Goal: Task Accomplishment & Management: Use online tool/utility

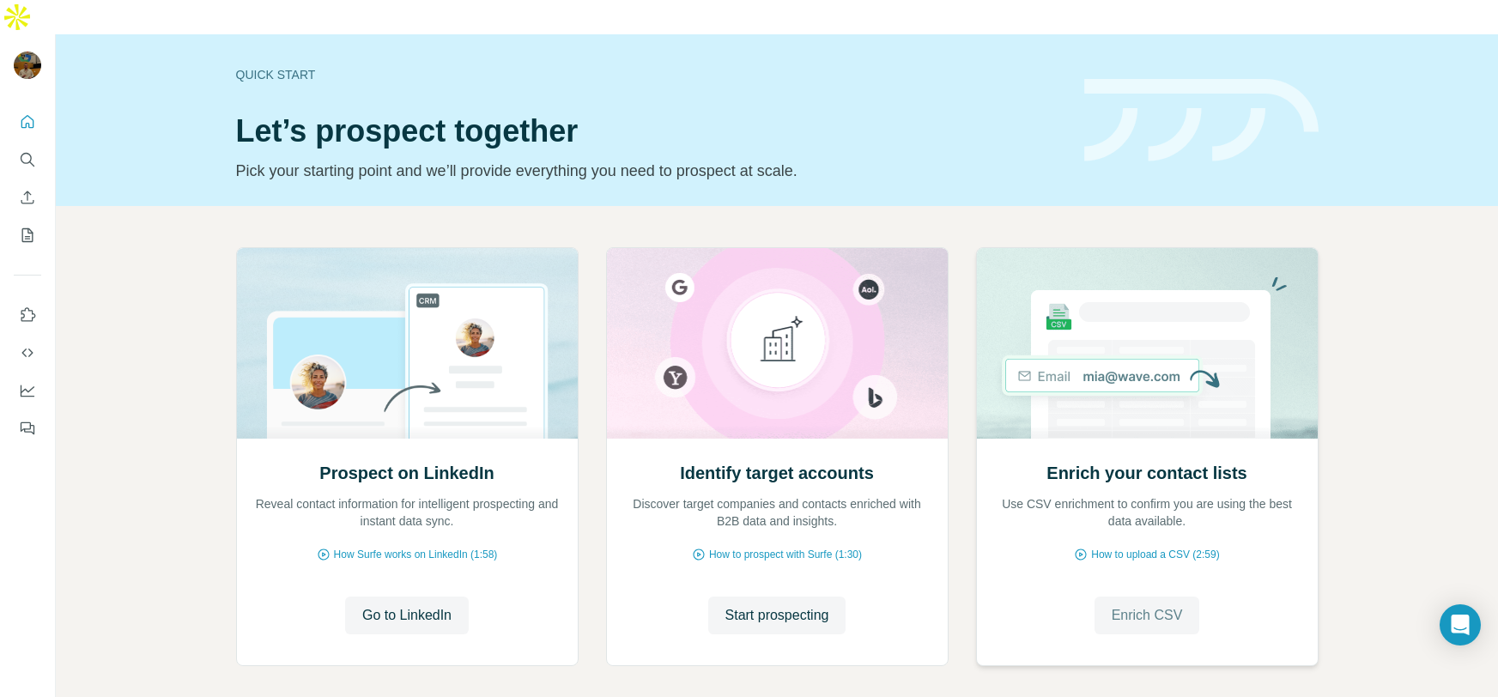
click at [1168, 597] on button "Enrich CSV" at bounding box center [1148, 616] width 106 height 38
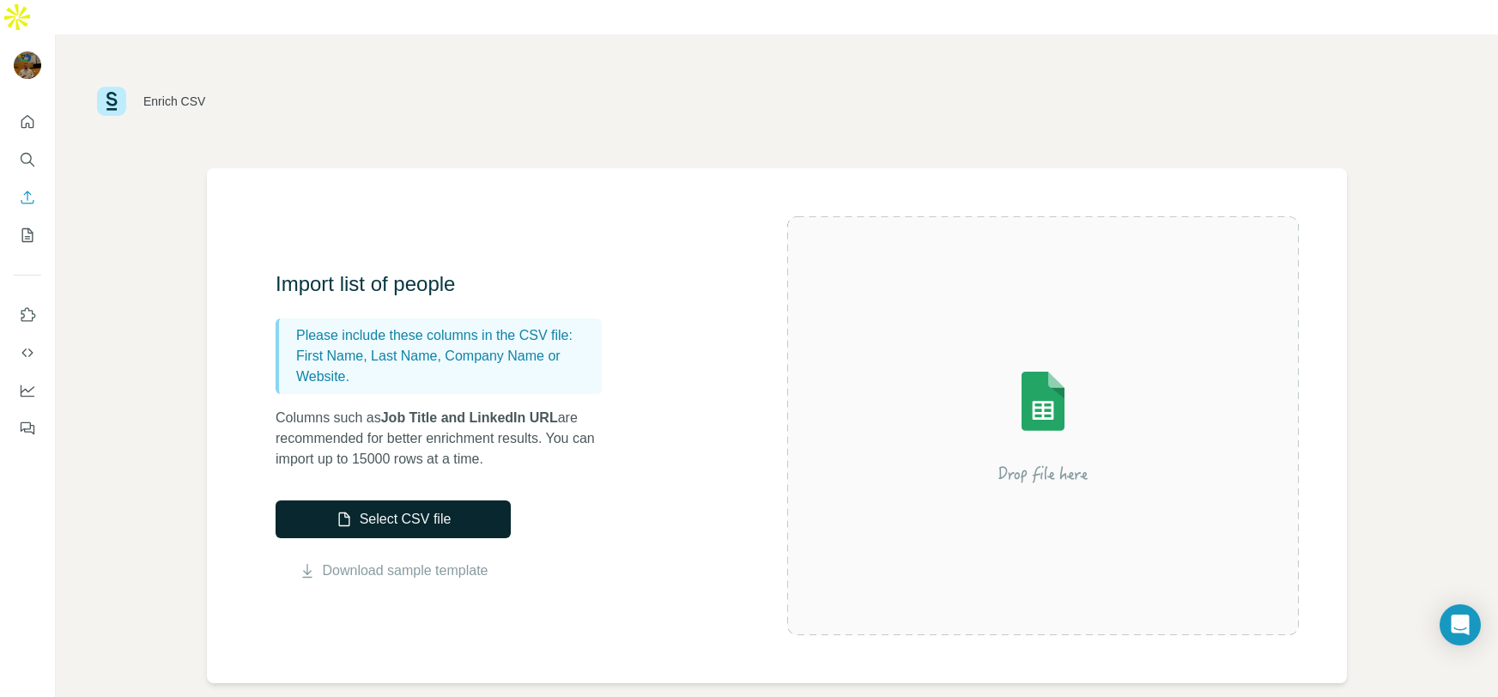
click at [470, 501] on button "Select CSV file" at bounding box center [393, 520] width 235 height 38
click at [405, 501] on button "Select CSV file" at bounding box center [393, 520] width 235 height 38
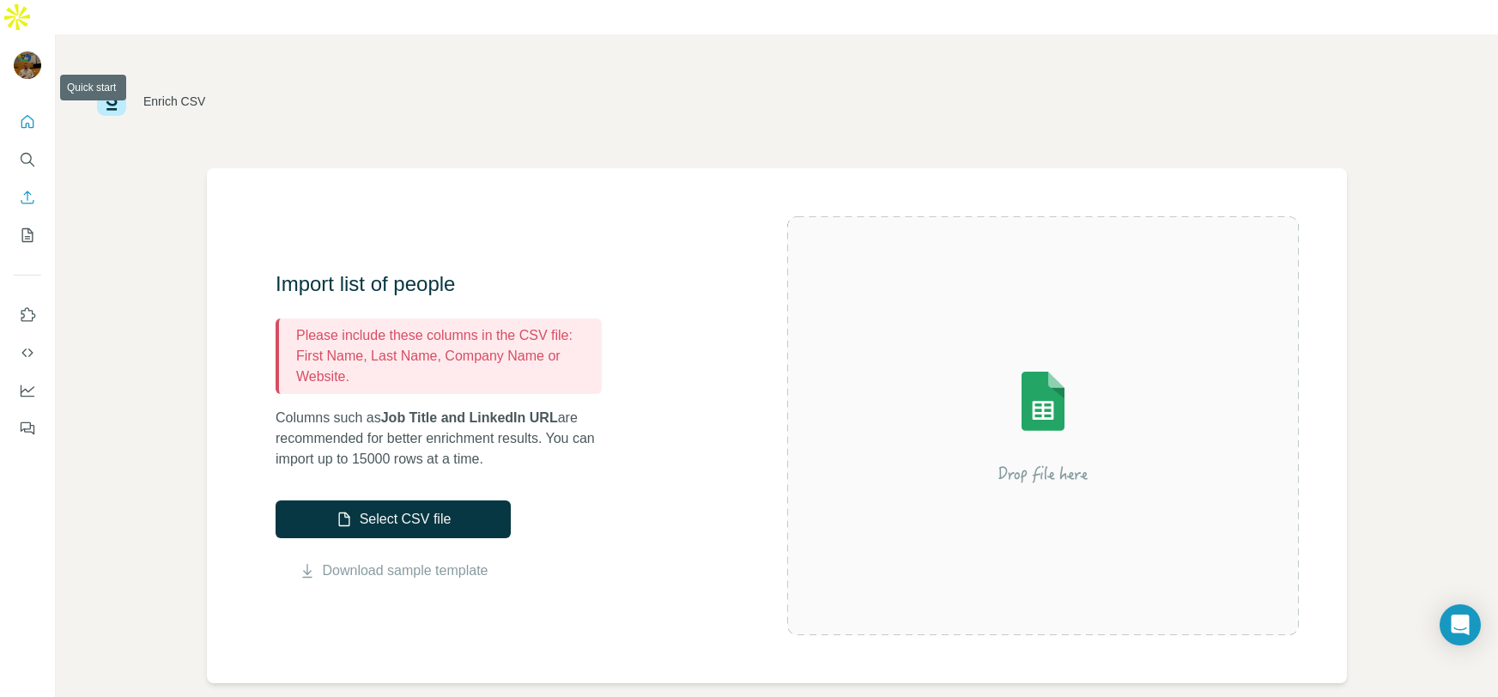
click at [29, 113] on icon "Quick start" at bounding box center [27, 121] width 17 height 17
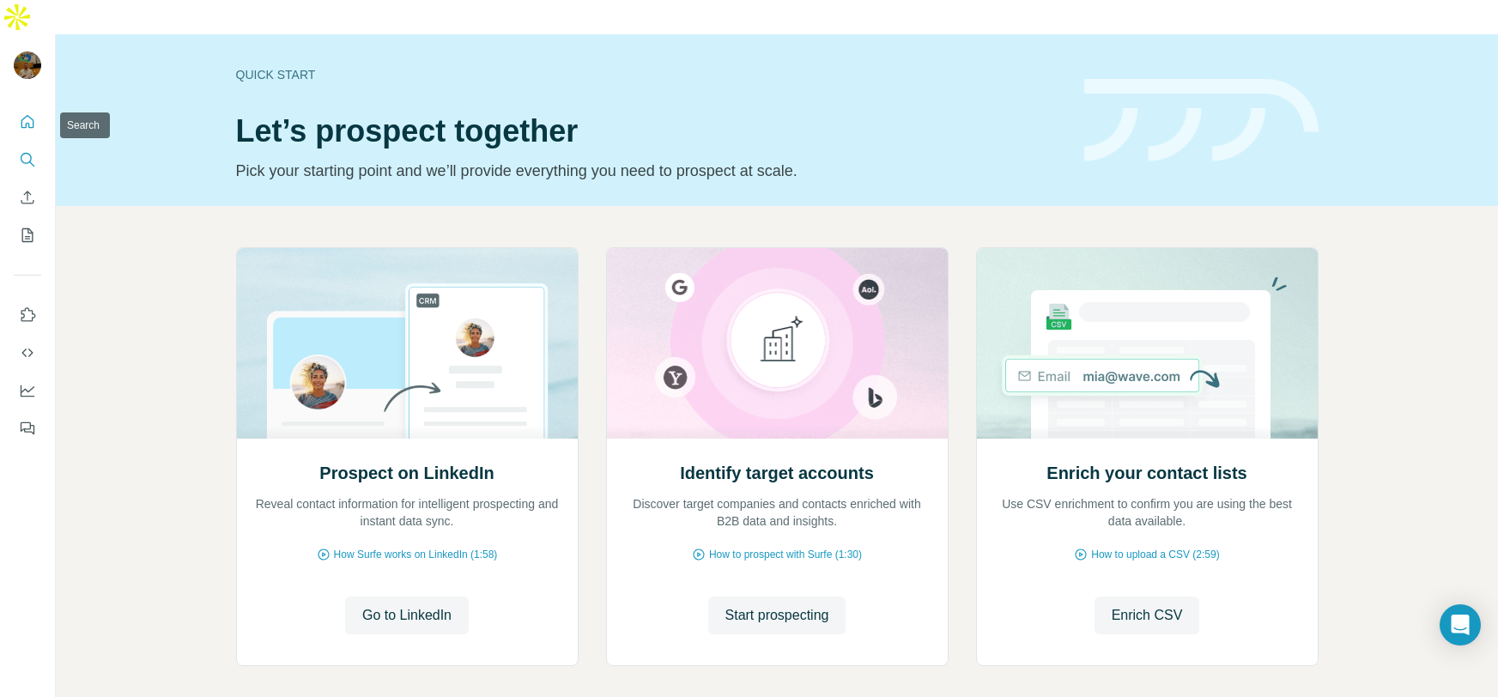
click at [25, 151] on icon "Search" at bounding box center [27, 159] width 17 height 17
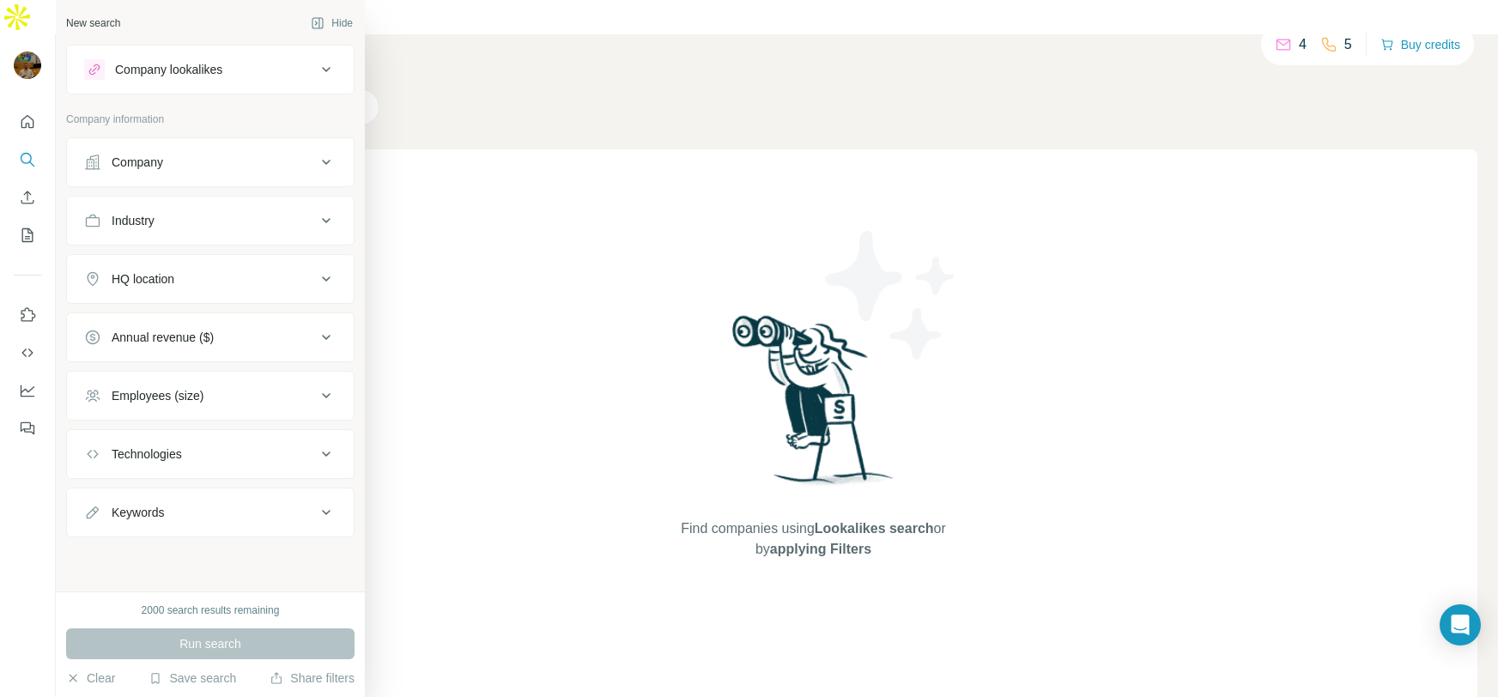
click at [305, 158] on div "Company" at bounding box center [200, 162] width 232 height 17
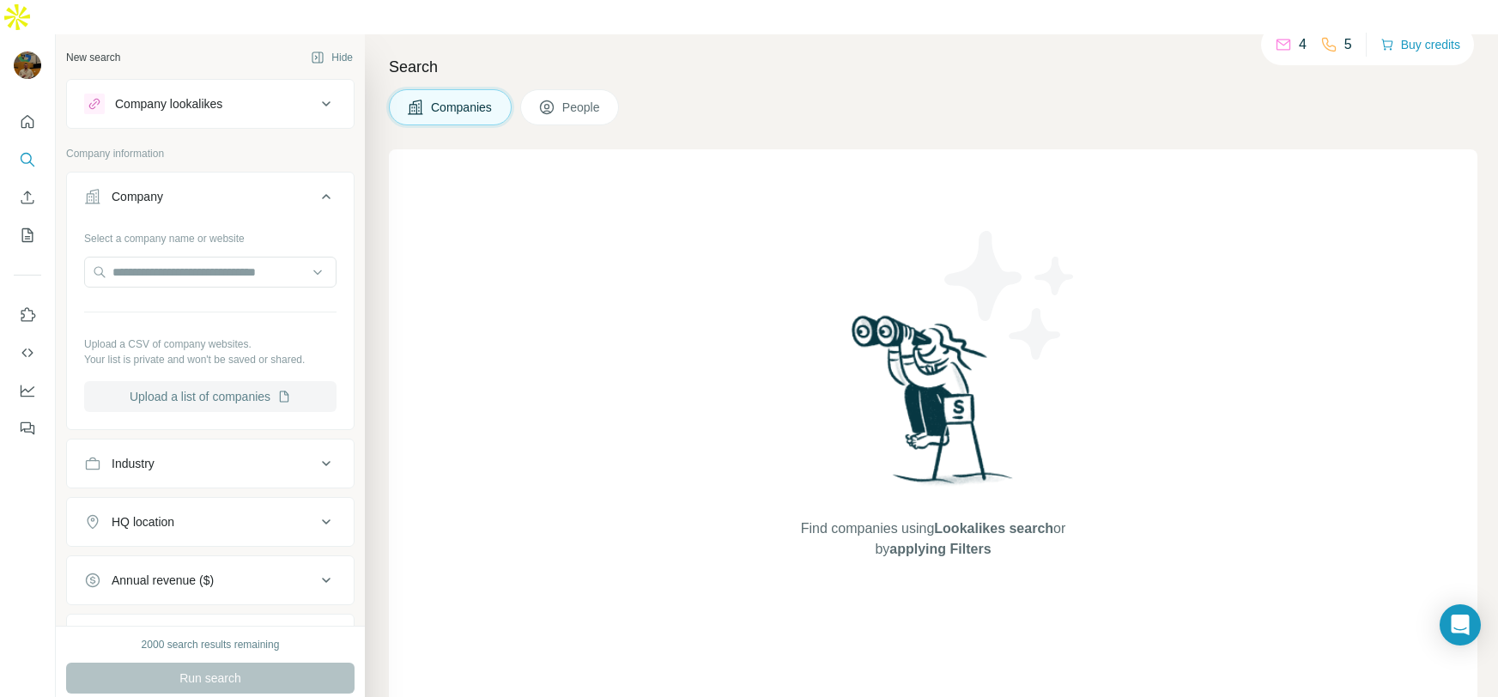
click at [203, 381] on button "Upload a list of companies" at bounding box center [210, 396] width 252 height 31
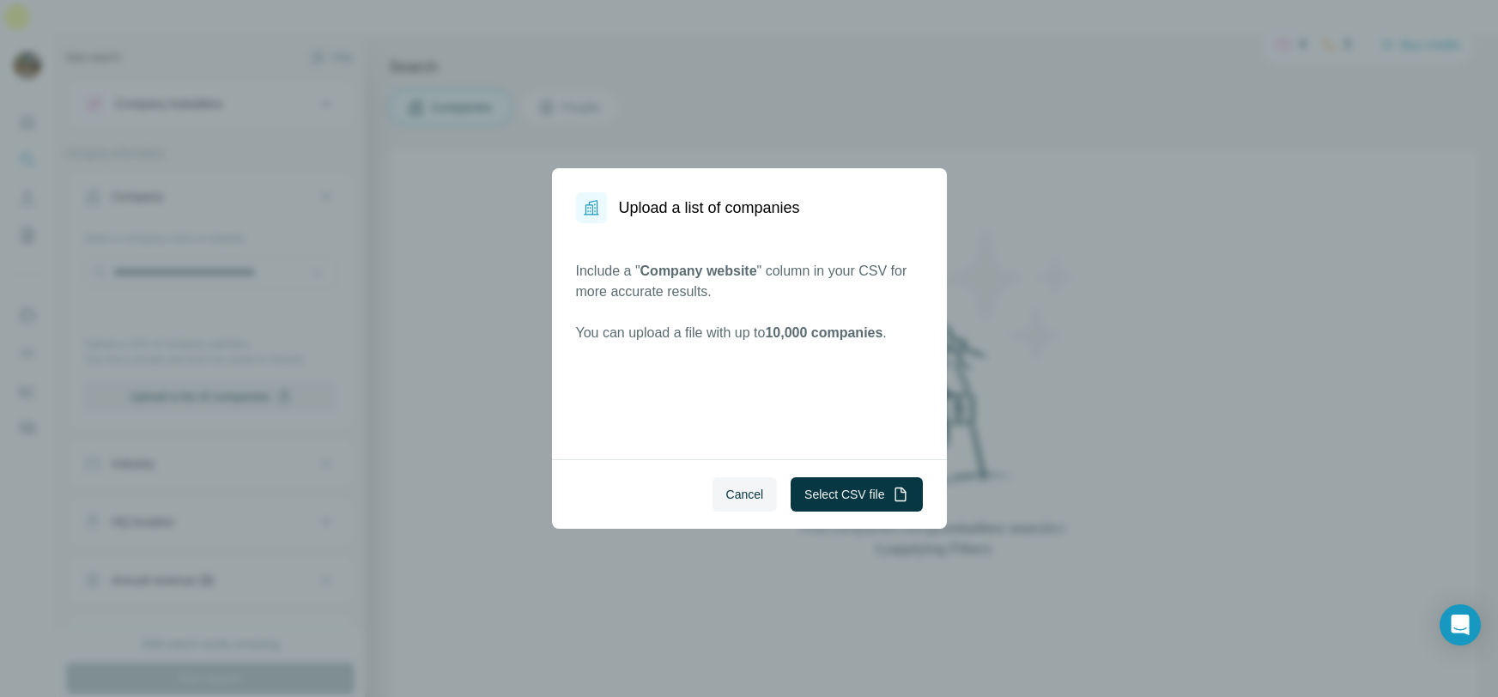
click at [843, 476] on div "Cancel Select CSV file" at bounding box center [749, 494] width 395 height 70
click at [853, 483] on button "Select CSV file" at bounding box center [856, 494] width 131 height 34
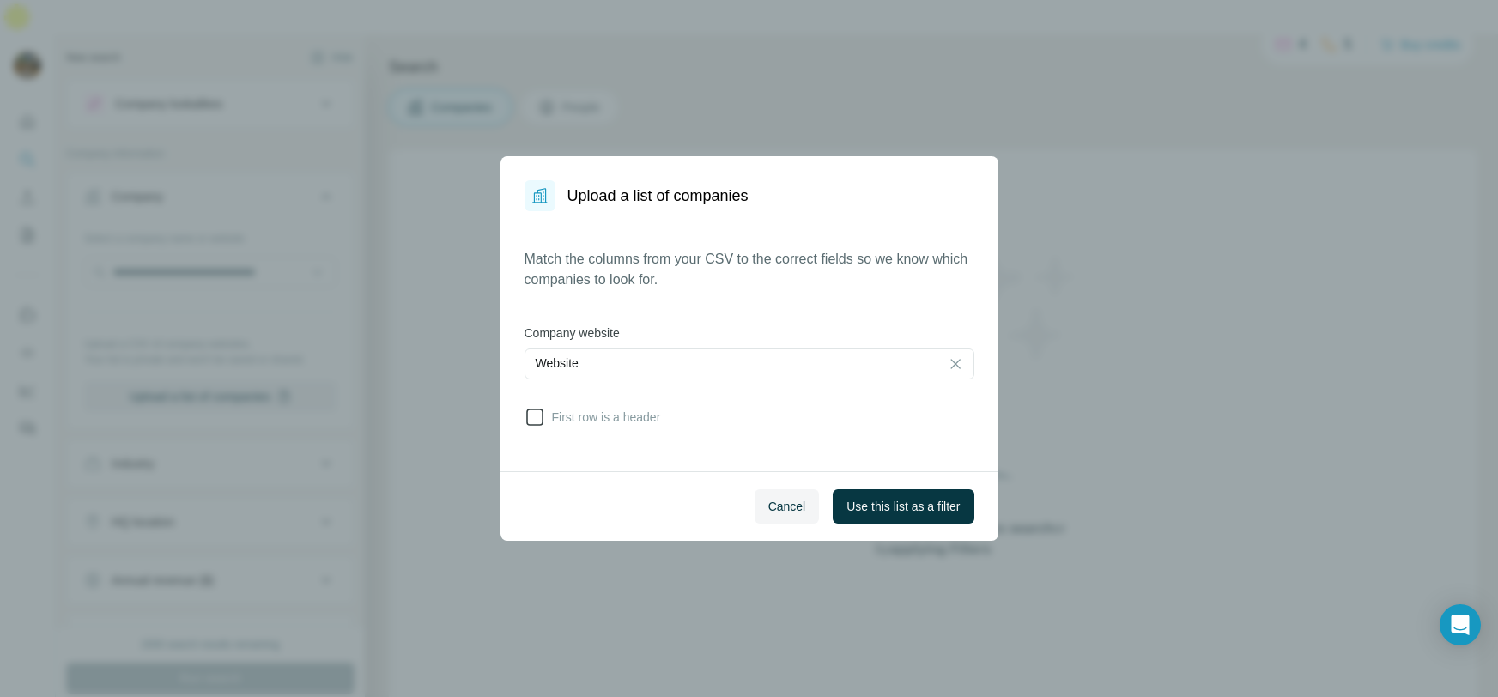
click at [646, 413] on span "First row is a header" at bounding box center [603, 417] width 116 height 17
click at [891, 500] on span "Use this list as a filter" at bounding box center [903, 506] width 113 height 17
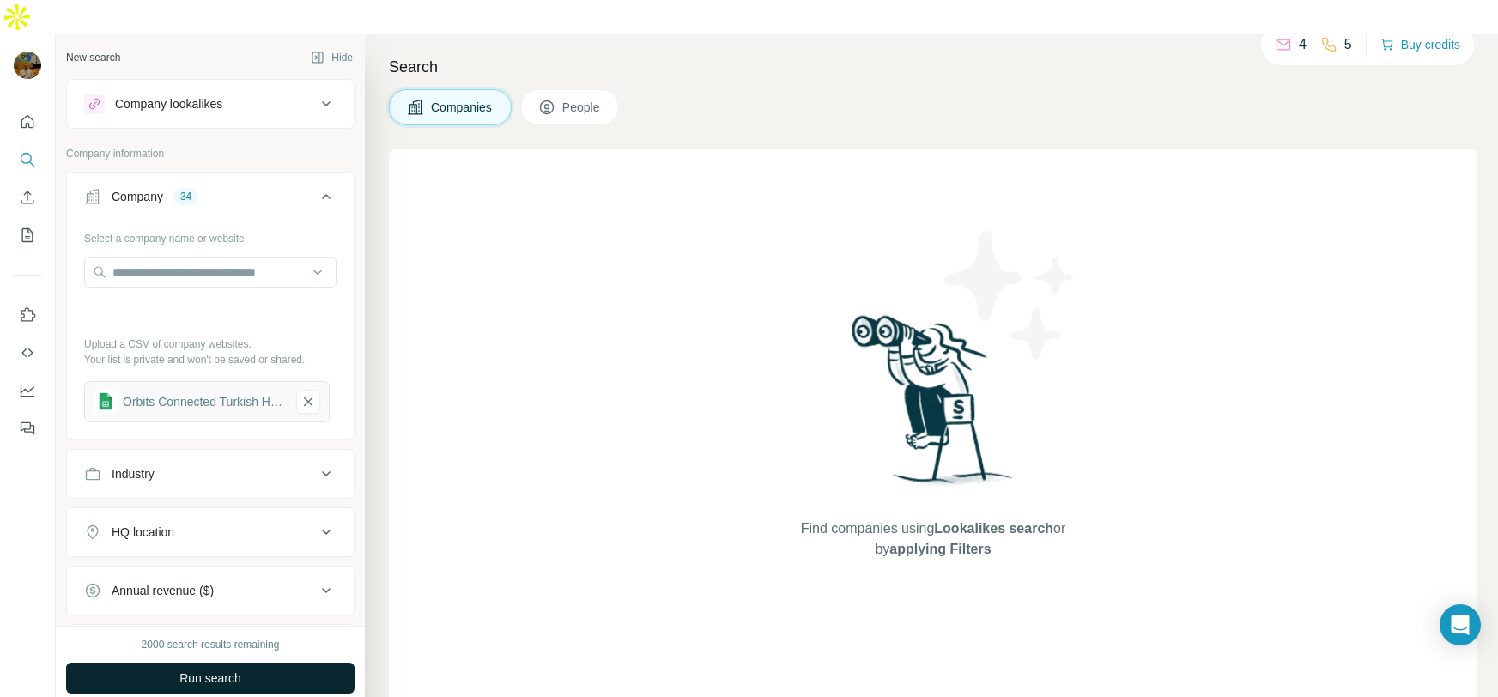
click at [213, 670] on span "Run search" at bounding box center [210, 678] width 62 height 17
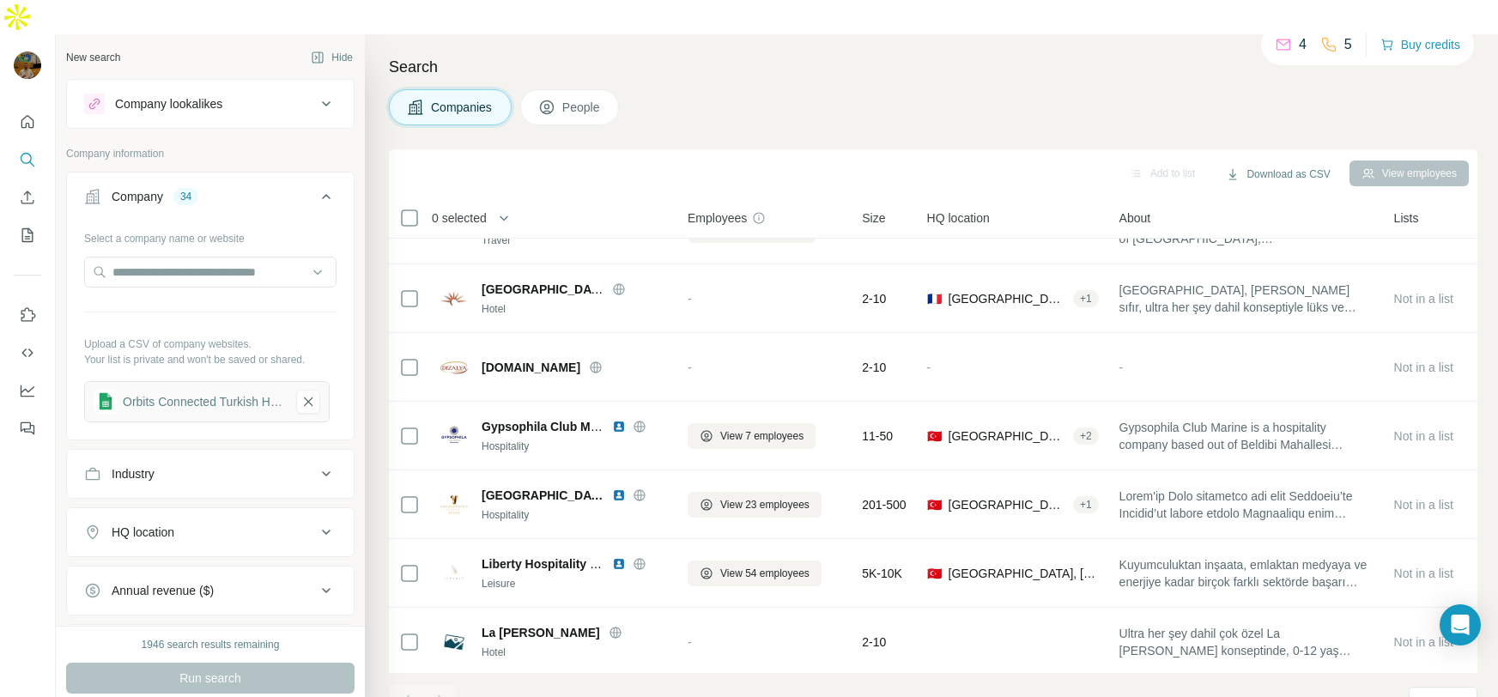
scroll to position [210, 0]
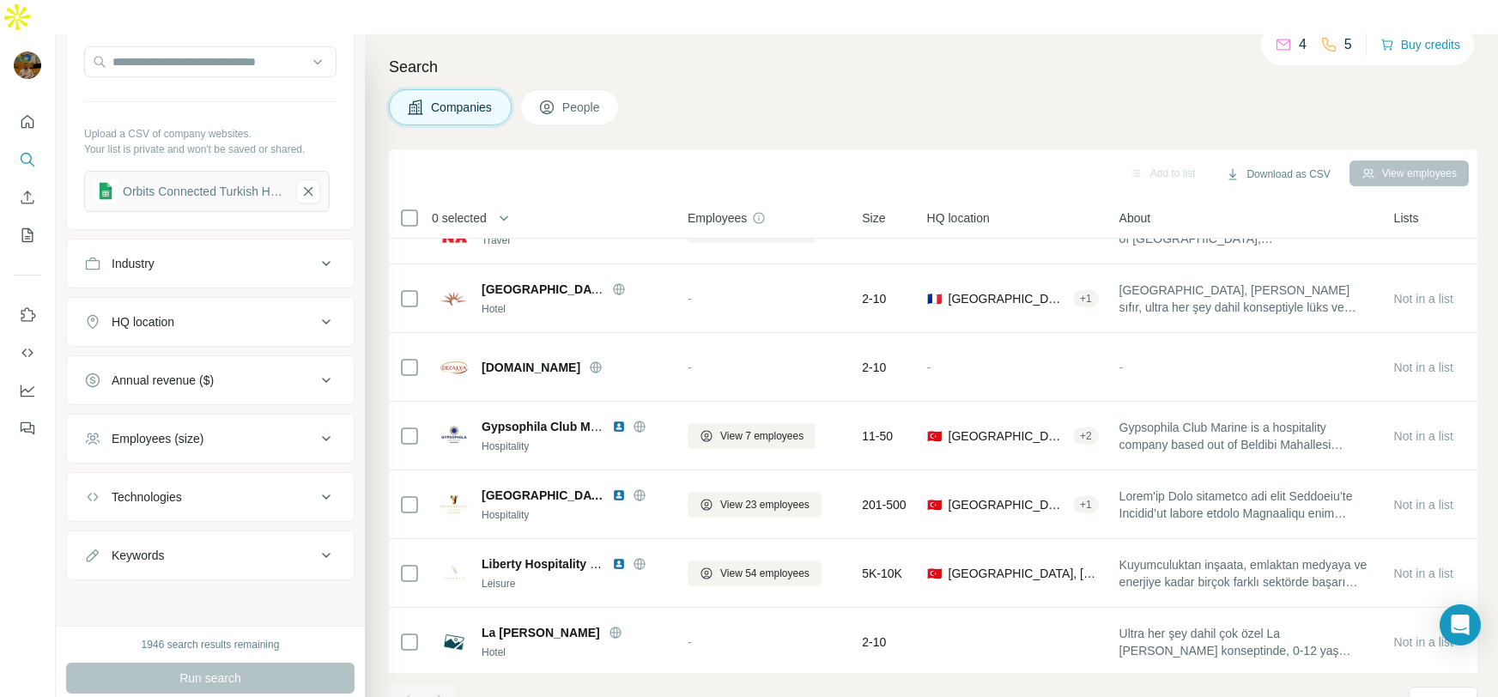
click at [316, 545] on icon at bounding box center [326, 555] width 21 height 21
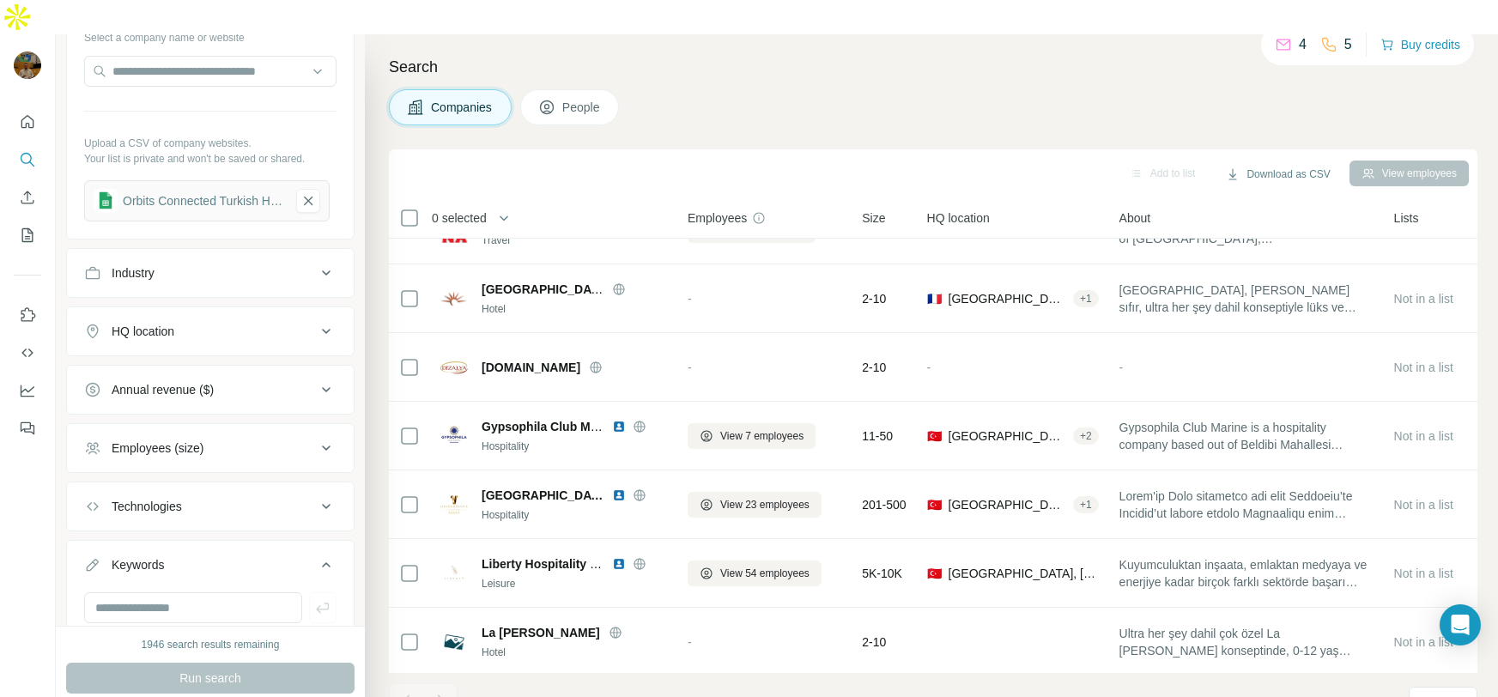
click at [316, 263] on icon at bounding box center [326, 273] width 21 height 21
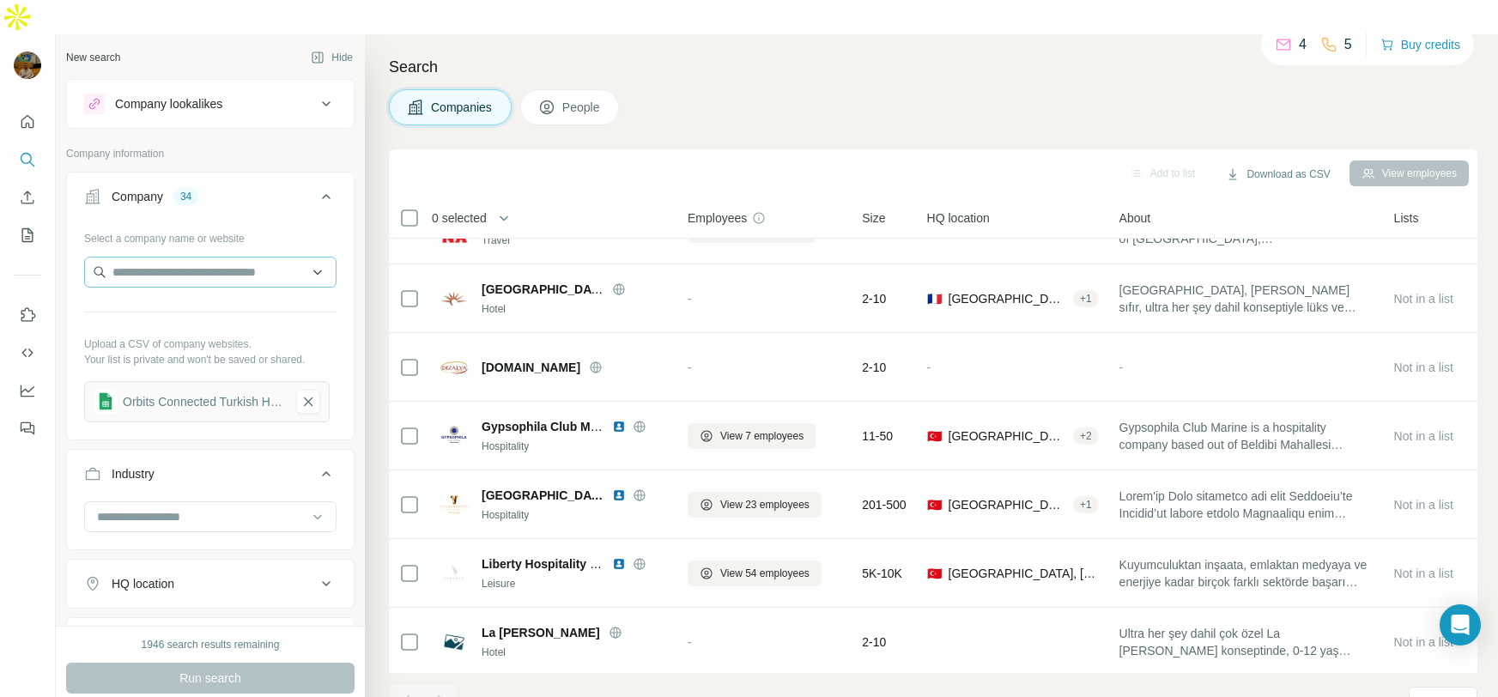
scroll to position [313, 0]
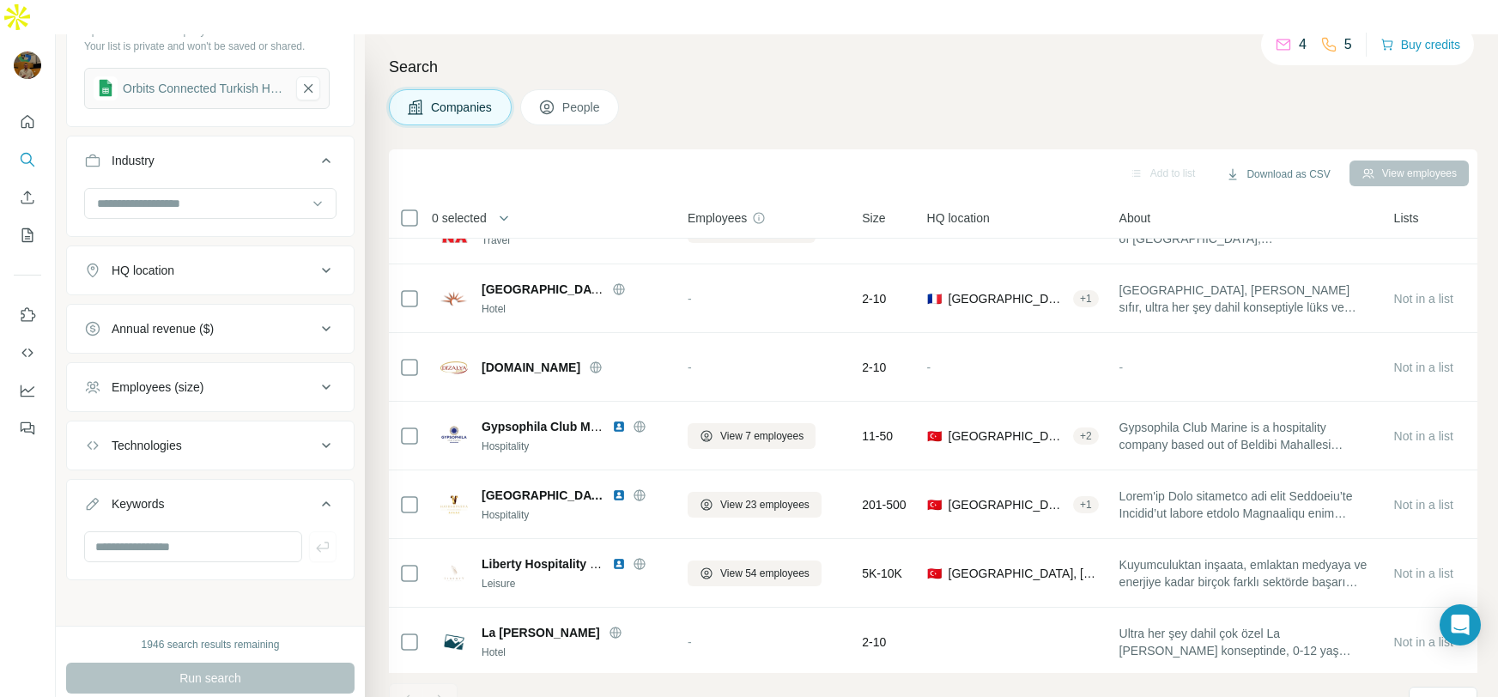
click at [326, 377] on icon at bounding box center [326, 387] width 21 height 21
click at [308, 320] on div "Annual revenue ($)" at bounding box center [200, 328] width 232 height 17
click at [302, 262] on div "HQ location" at bounding box center [200, 270] width 232 height 17
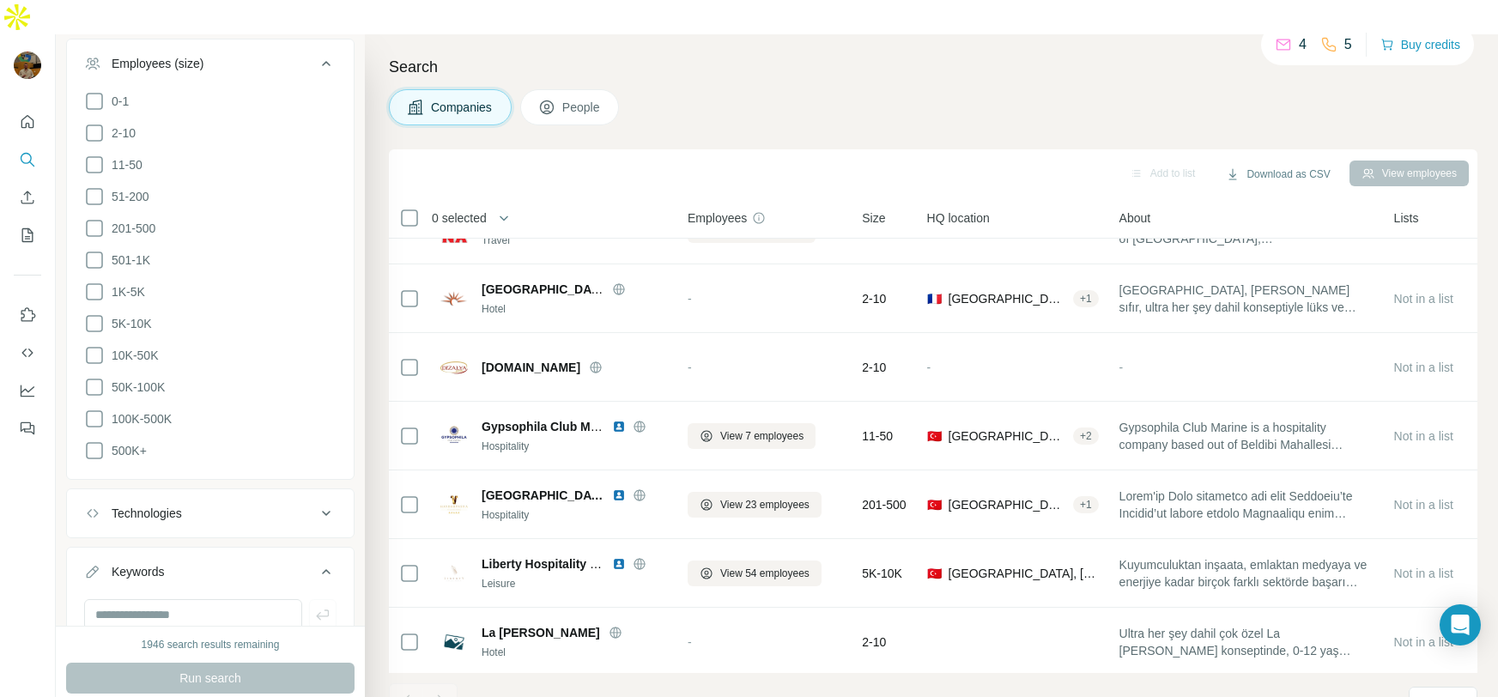
scroll to position [991, 0]
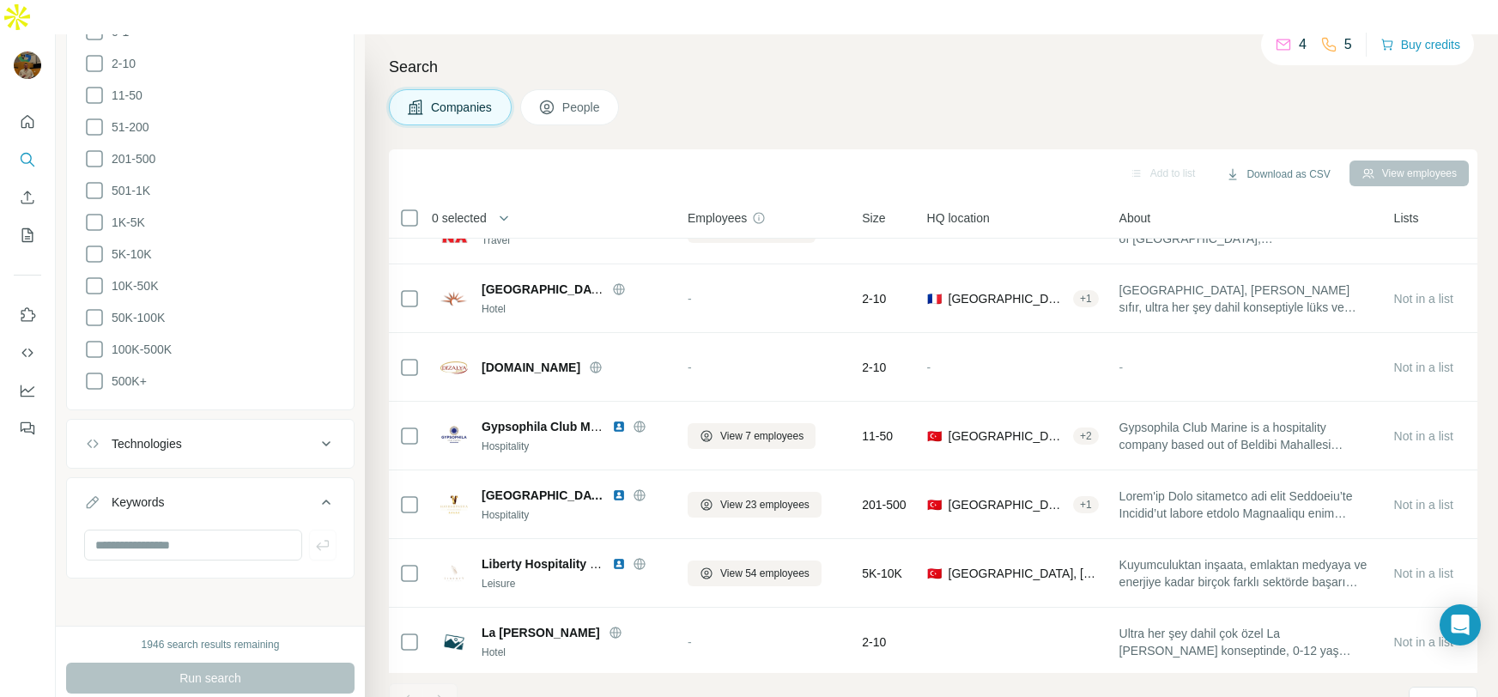
click at [302, 435] on div "Technologies" at bounding box center [200, 443] width 232 height 17
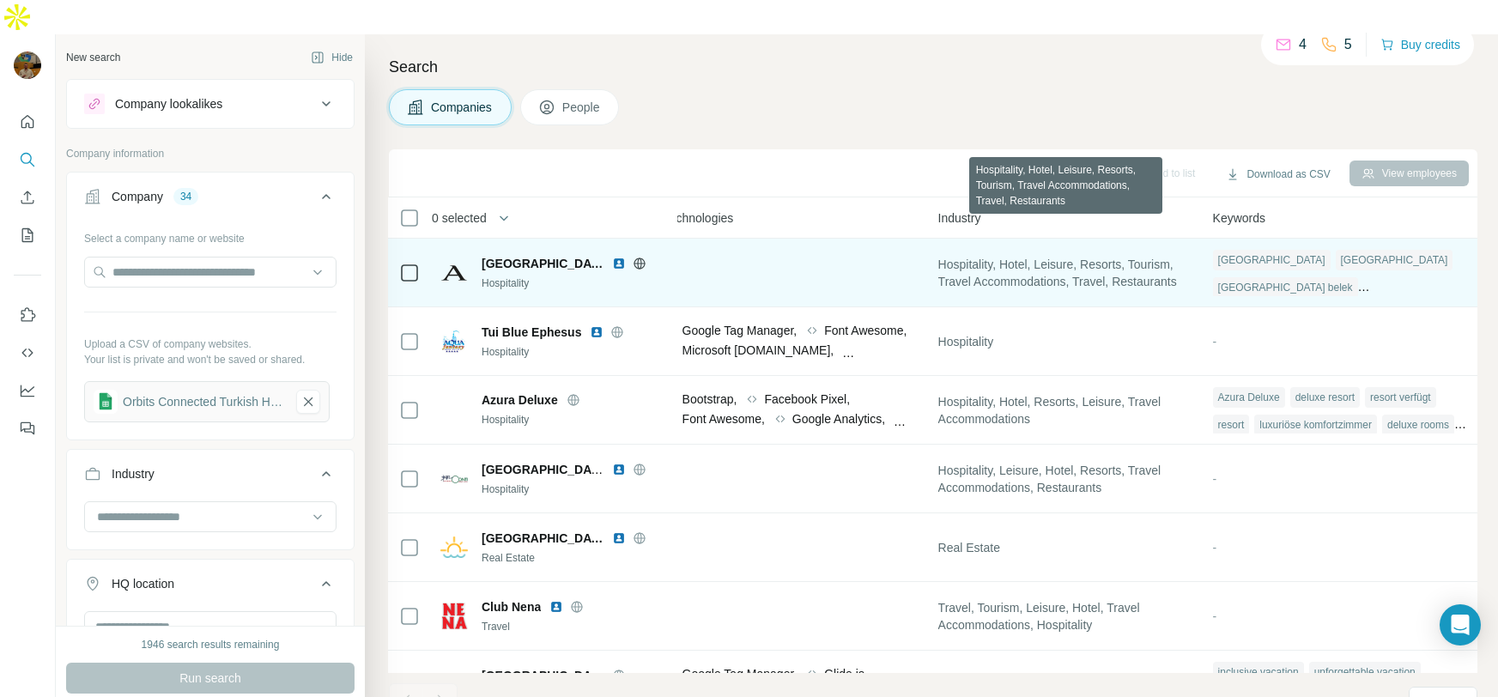
scroll to position [0, 0]
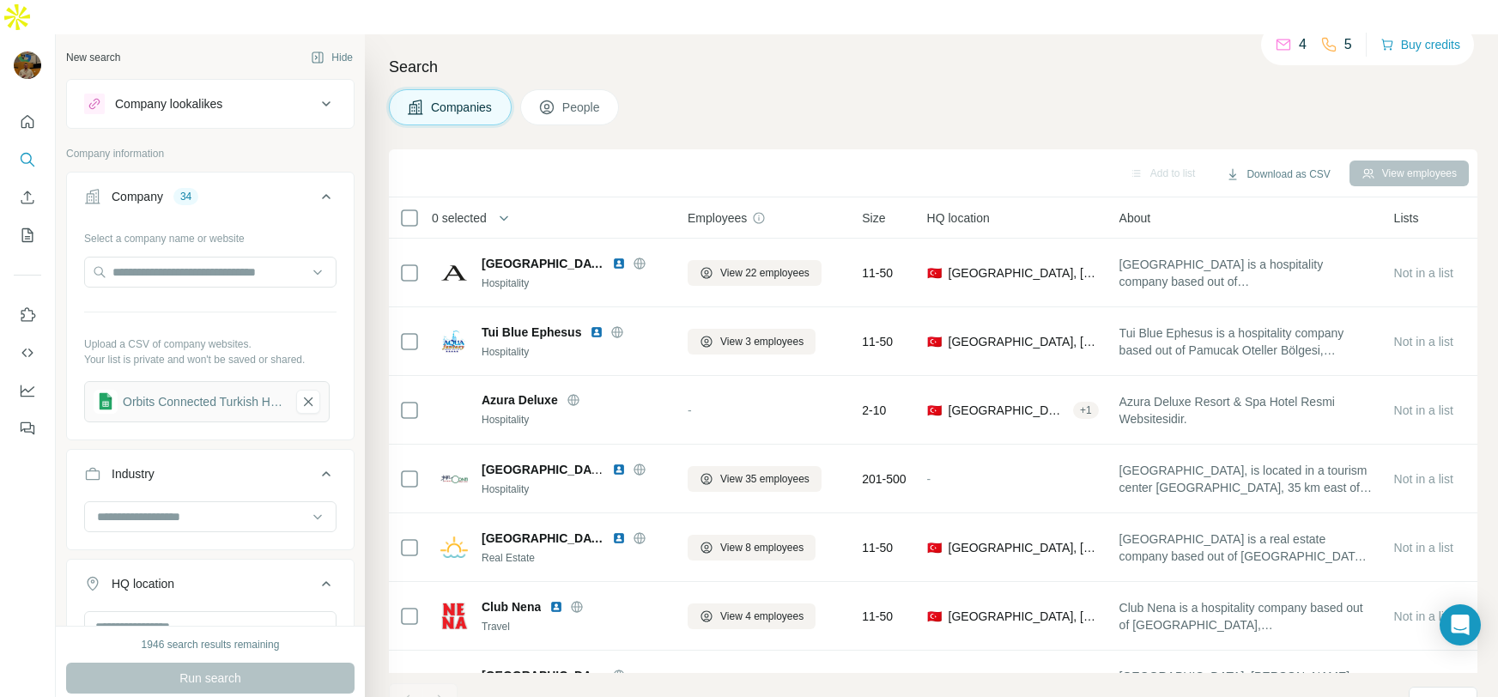
click at [581, 99] on span "People" at bounding box center [582, 107] width 40 height 17
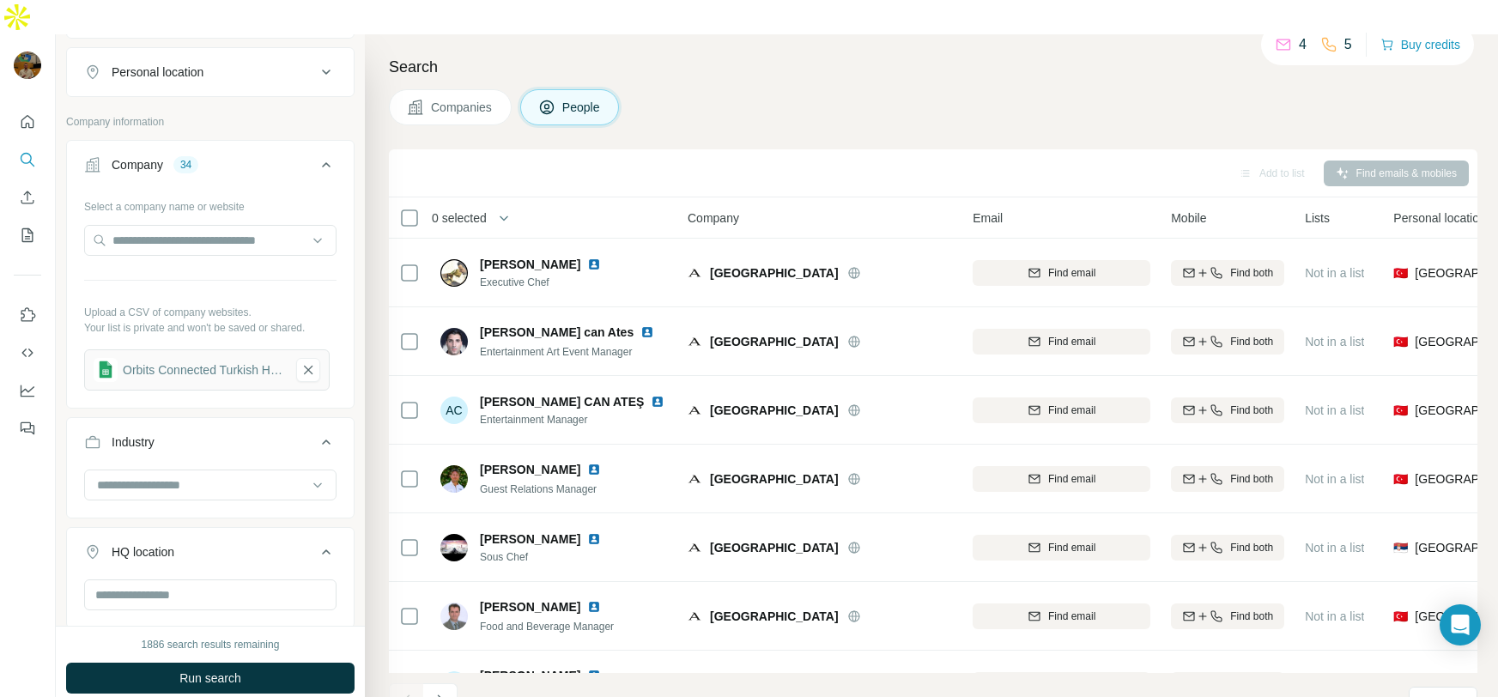
scroll to position [440, 0]
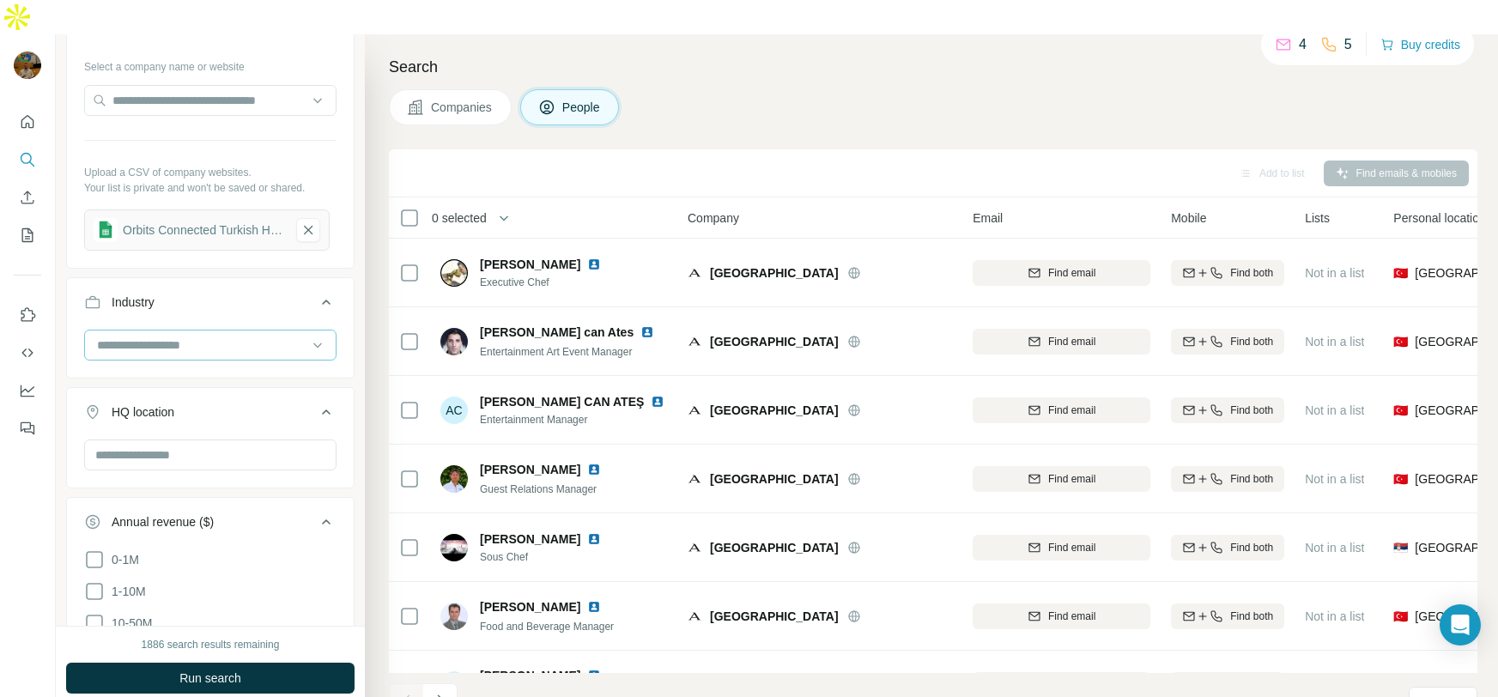
click at [286, 336] on input at bounding box center [201, 345] width 212 height 19
type input "***"
click at [220, 376] on div "Hospitality" at bounding box center [208, 378] width 218 height 17
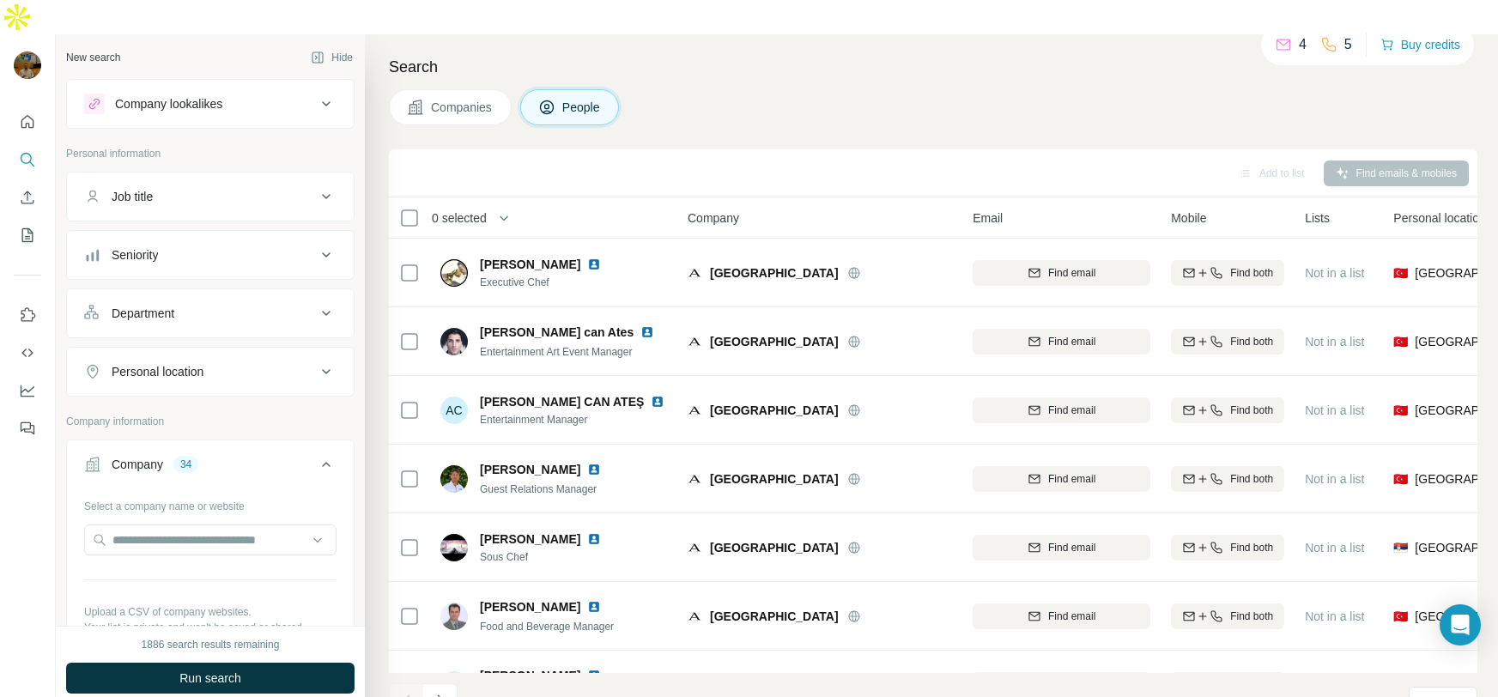
click at [264, 305] on div "Department" at bounding box center [200, 313] width 232 height 17
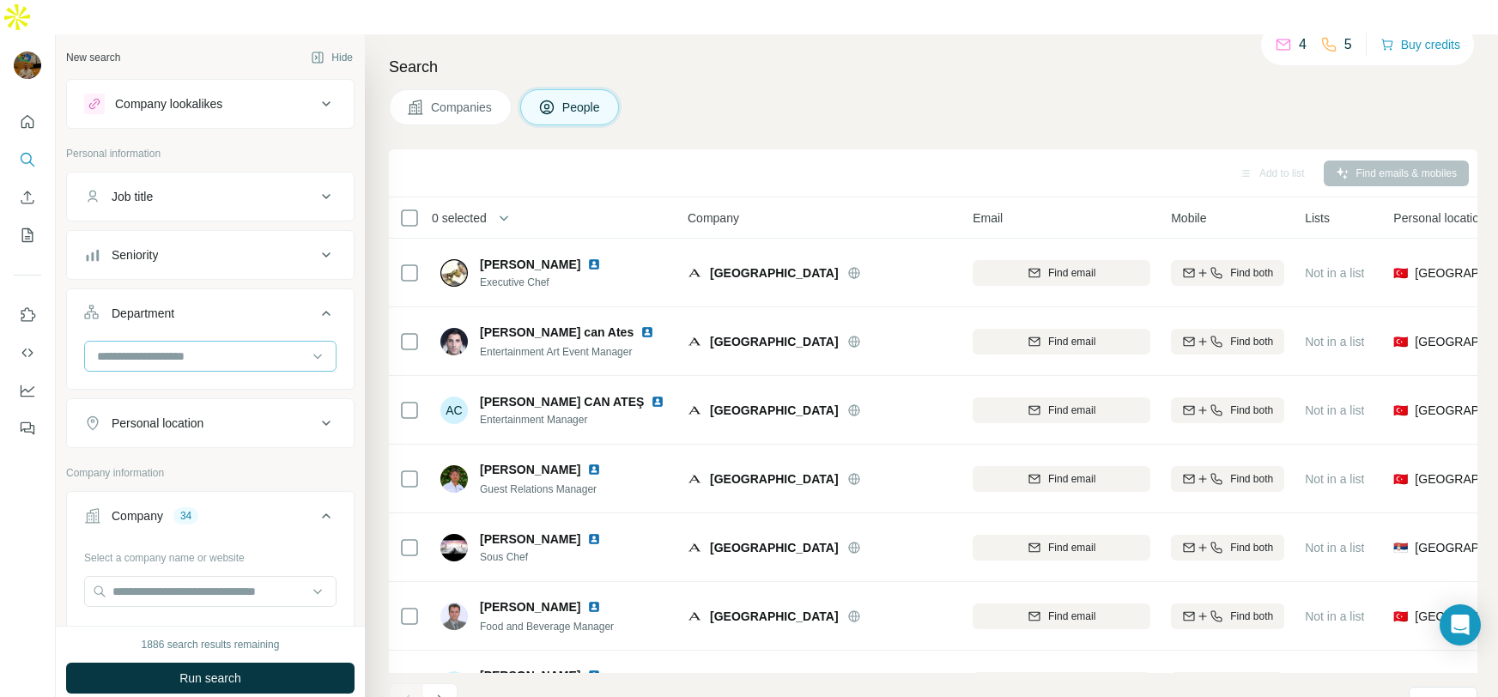
click at [233, 347] on input at bounding box center [201, 356] width 212 height 19
type input "*****"
click at [195, 361] on div "Marketing and Advertising" at bounding box center [207, 360] width 247 height 40
click at [205, 347] on input at bounding box center [201, 356] width 212 height 19
type input "******"
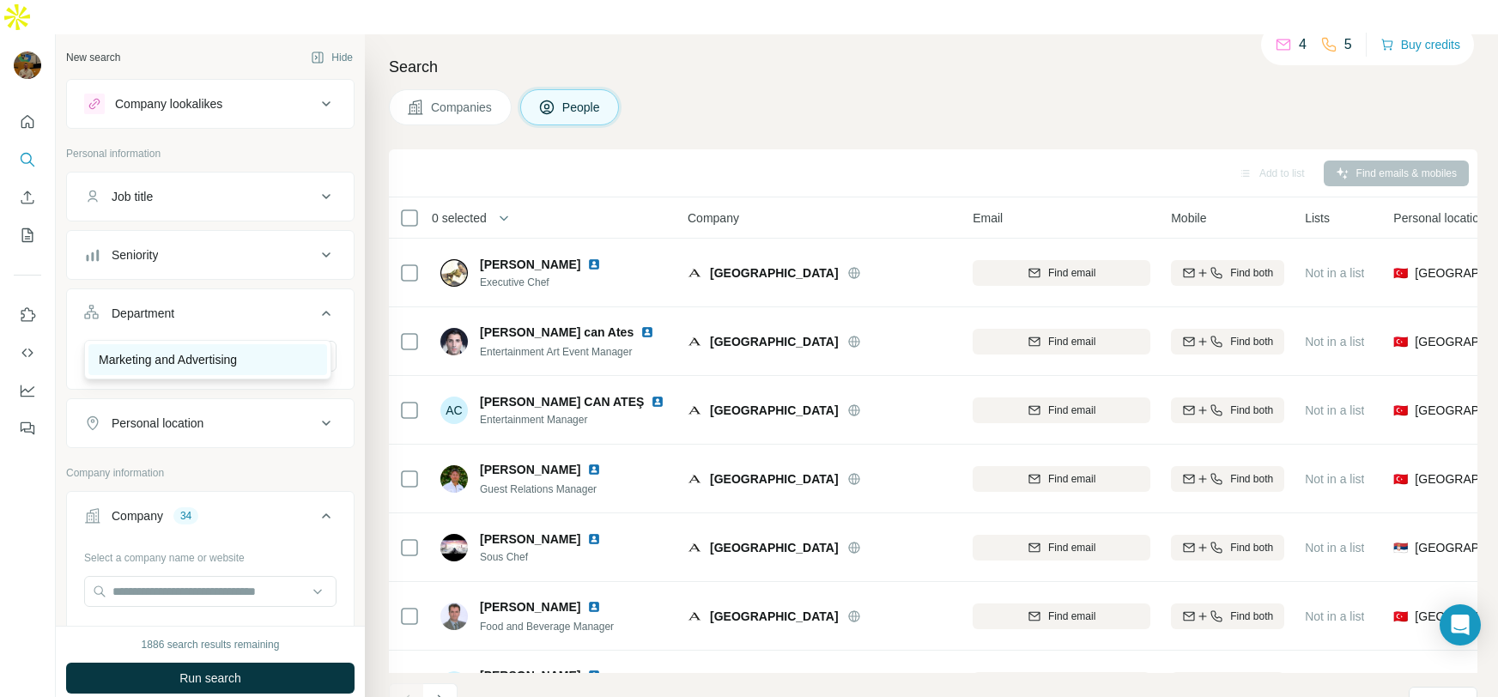
click at [183, 355] on p "Marketing and Advertising" at bounding box center [168, 359] width 138 height 17
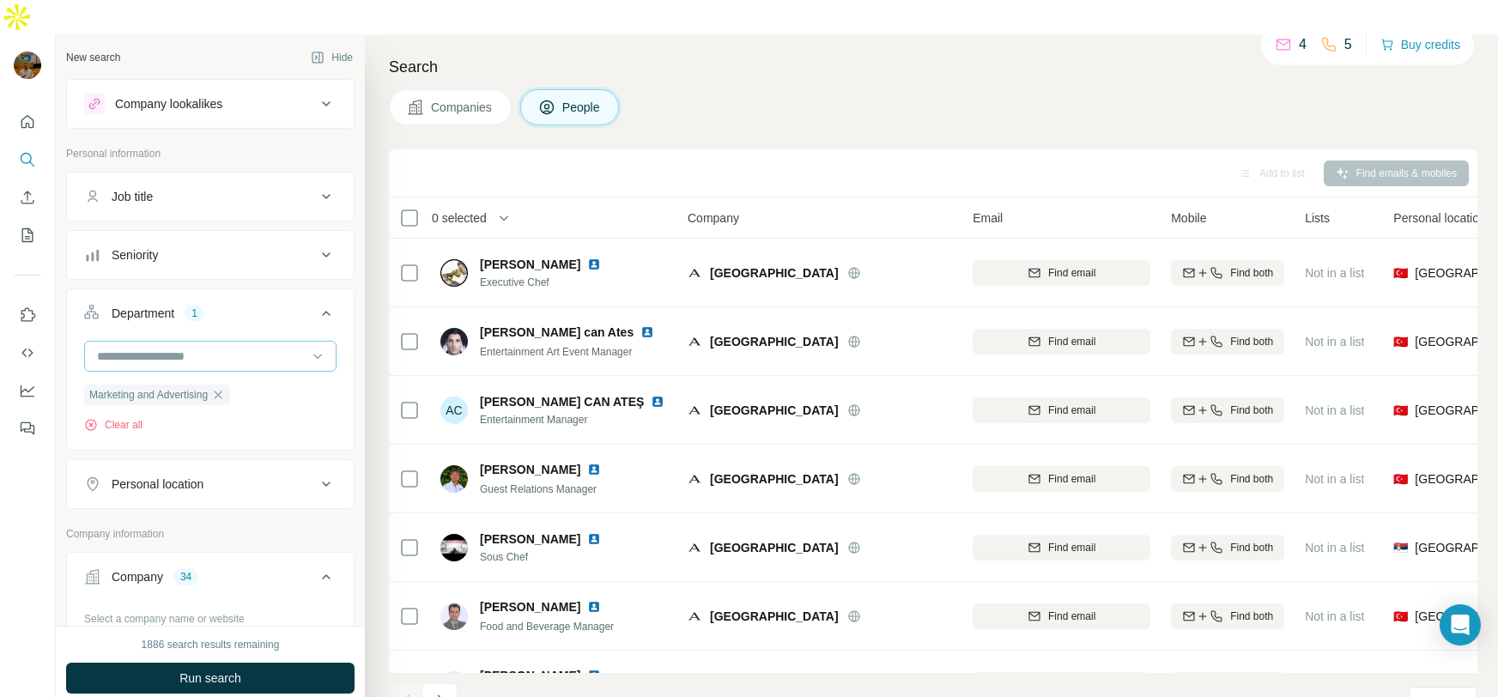
click at [215, 347] on input at bounding box center [201, 356] width 212 height 19
type input "*****"
click at [189, 353] on div "Sales" at bounding box center [208, 359] width 218 height 17
click at [181, 670] on span "Run search" at bounding box center [210, 678] width 62 height 17
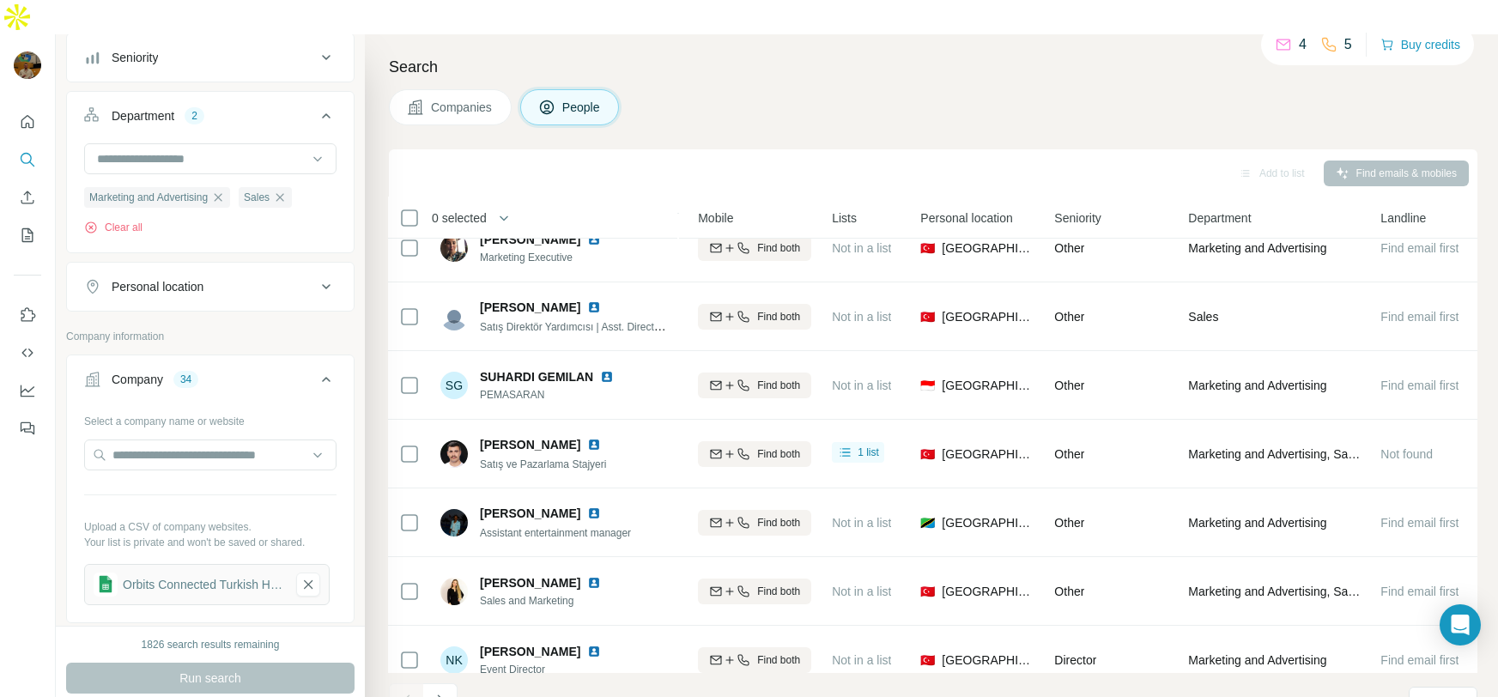
scroll to position [199, 0]
click at [316, 275] on icon at bounding box center [326, 285] width 21 height 21
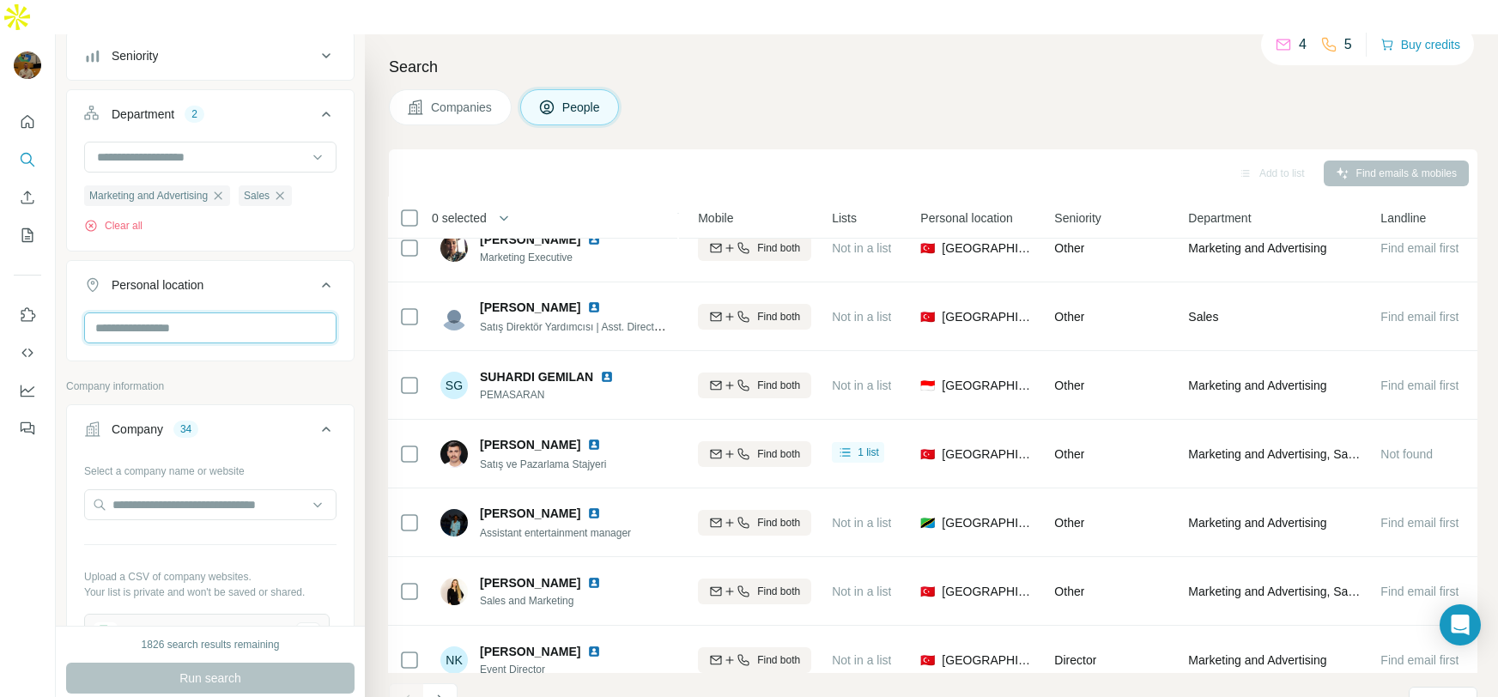
click at [223, 313] on input "text" at bounding box center [210, 328] width 252 height 31
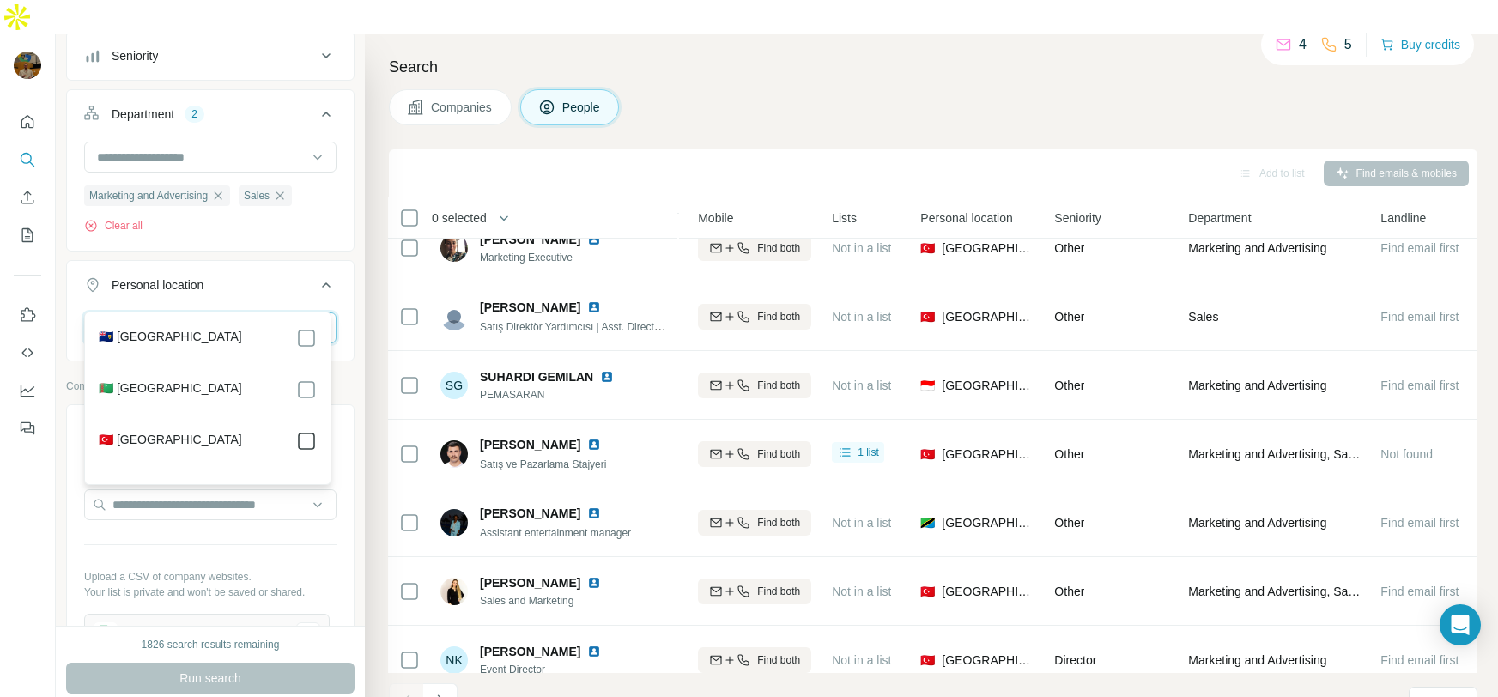
type input "***"
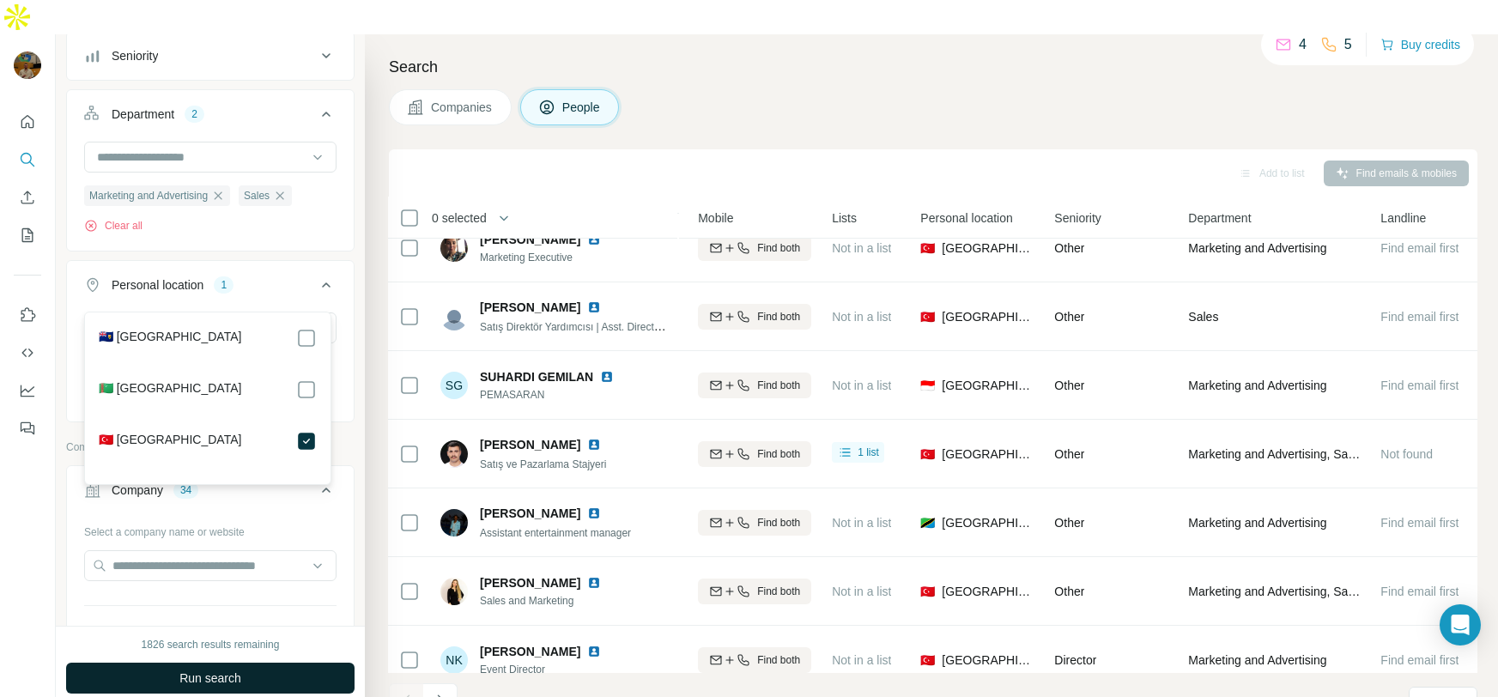
click at [241, 670] on span "Run search" at bounding box center [210, 678] width 62 height 17
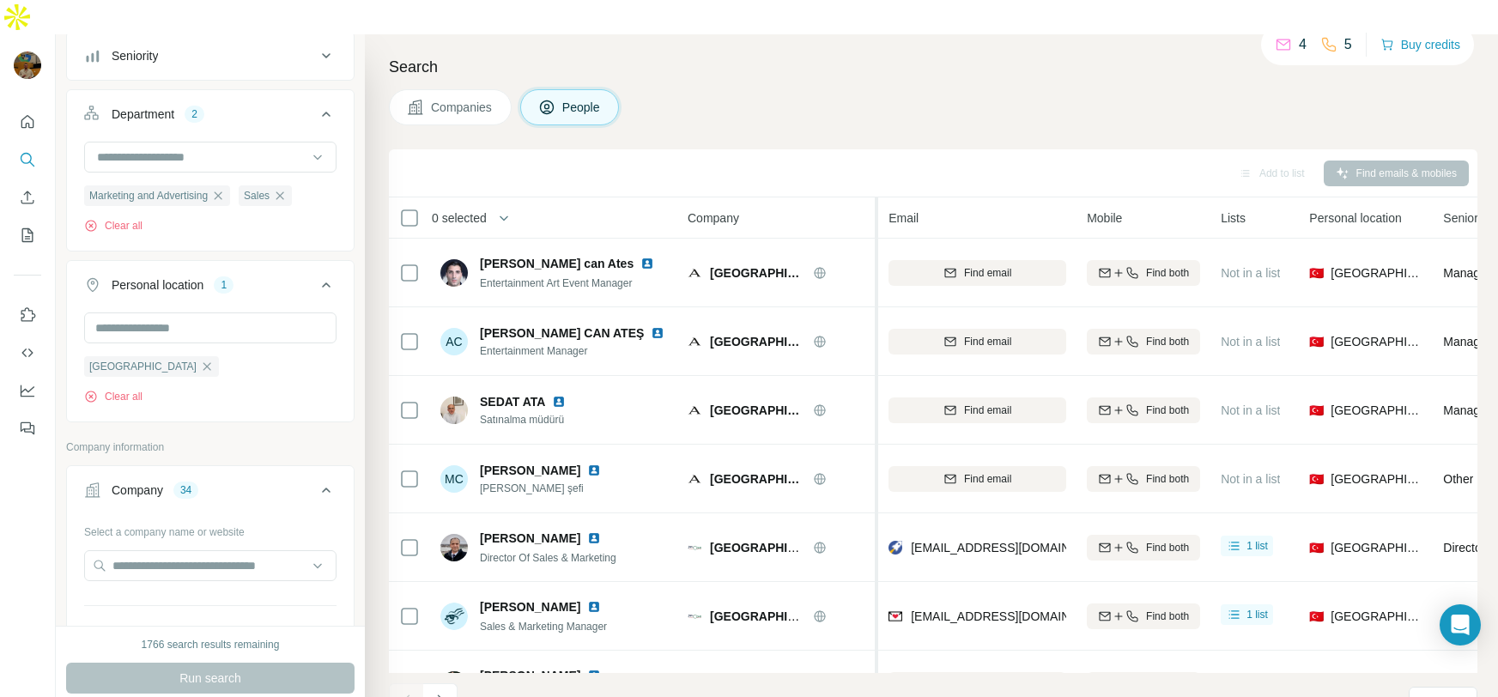
drag, startPoint x: 958, startPoint y: 185, endPoint x: 878, endPoint y: 190, distance: 80.0
click at [0, 0] on tr "0 selected People Company Email Mobile Lists Personal location Seniority Depart…" at bounding box center [0, 0] width 0 height 0
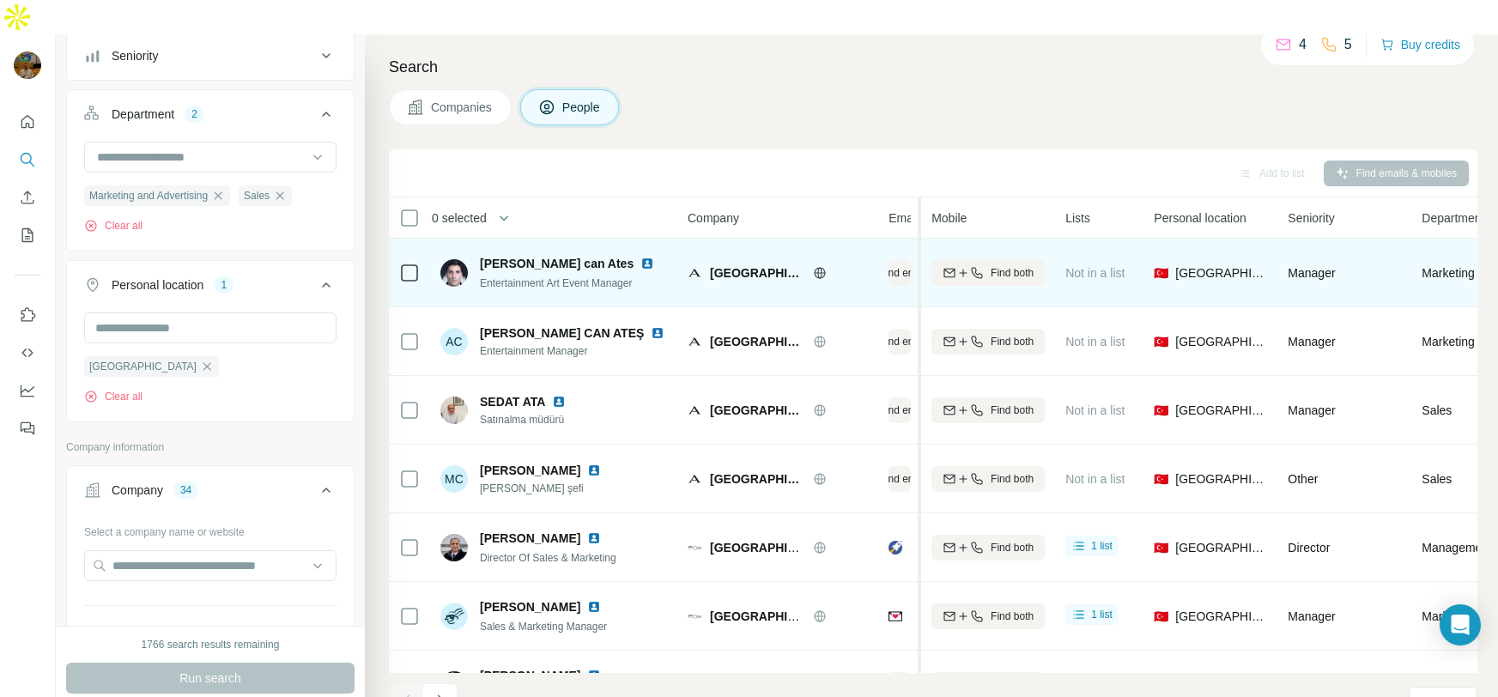
drag, startPoint x: 1075, startPoint y: 184, endPoint x: 901, endPoint y: 205, distance: 175.6
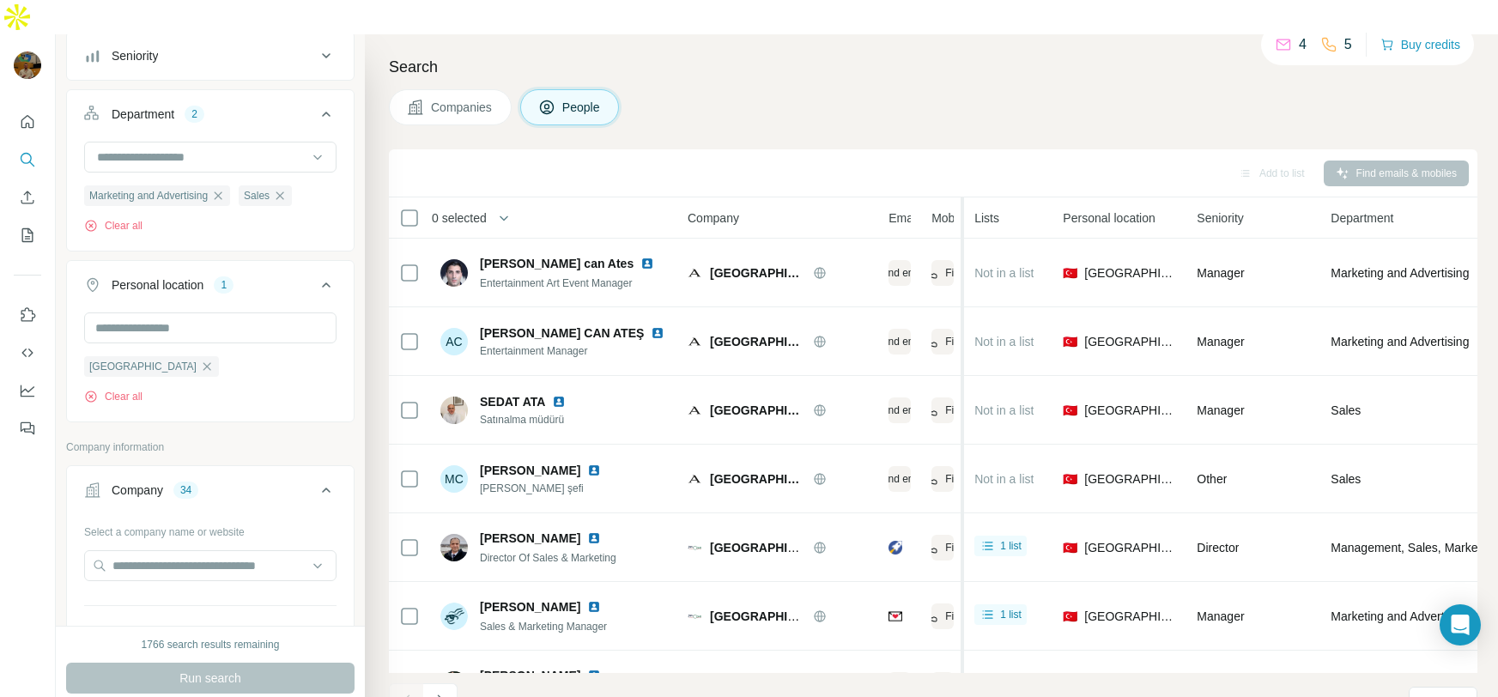
drag, startPoint x: 1053, startPoint y: 179, endPoint x: 907, endPoint y: 174, distance: 146.1
click at [0, 0] on tr "0 selected People Company Email Mobile Lists Personal location Seniority Depart…" at bounding box center [0, 0] width 0 height 0
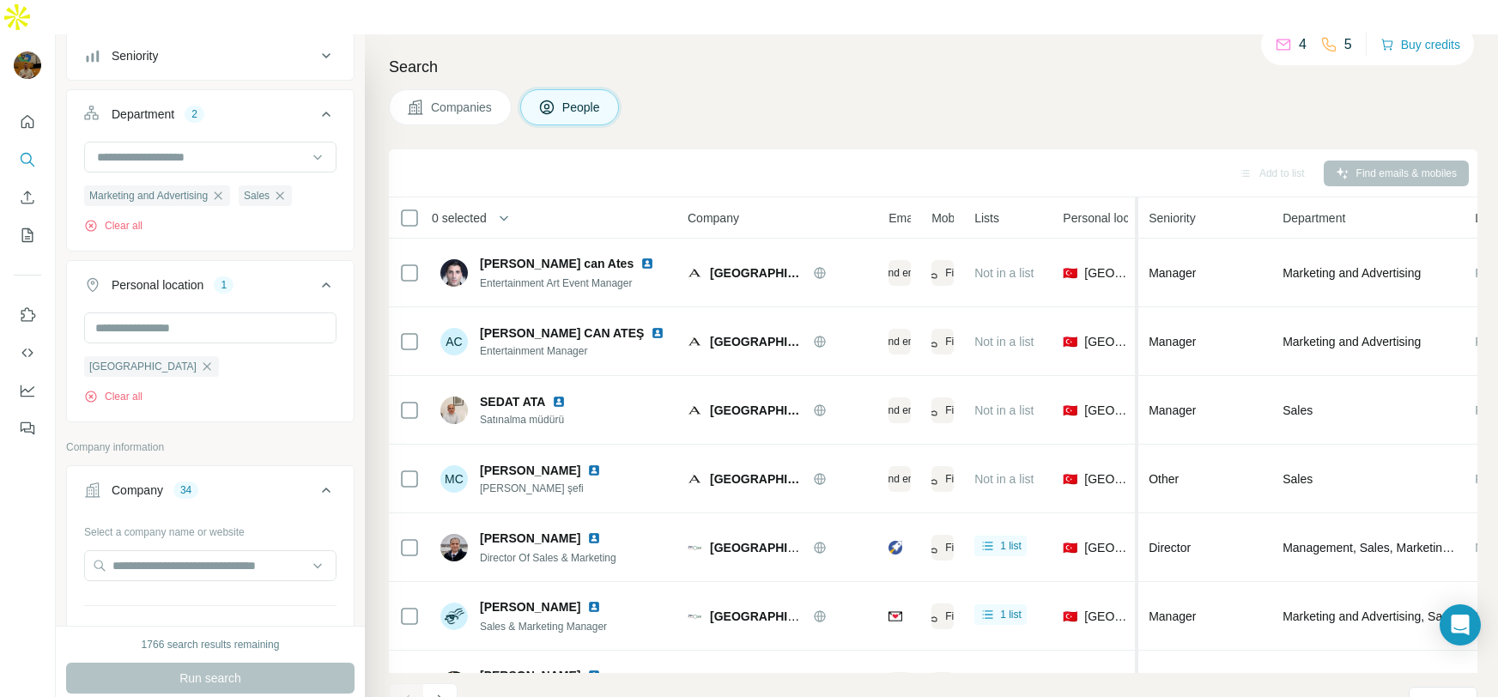
drag, startPoint x: 1182, startPoint y: 188, endPoint x: 1139, endPoint y: 197, distance: 44.6
click at [0, 0] on tr "0 selected People Company Email Mobile Lists Personal location Seniority Depart…" at bounding box center [0, 0] width 0 height 0
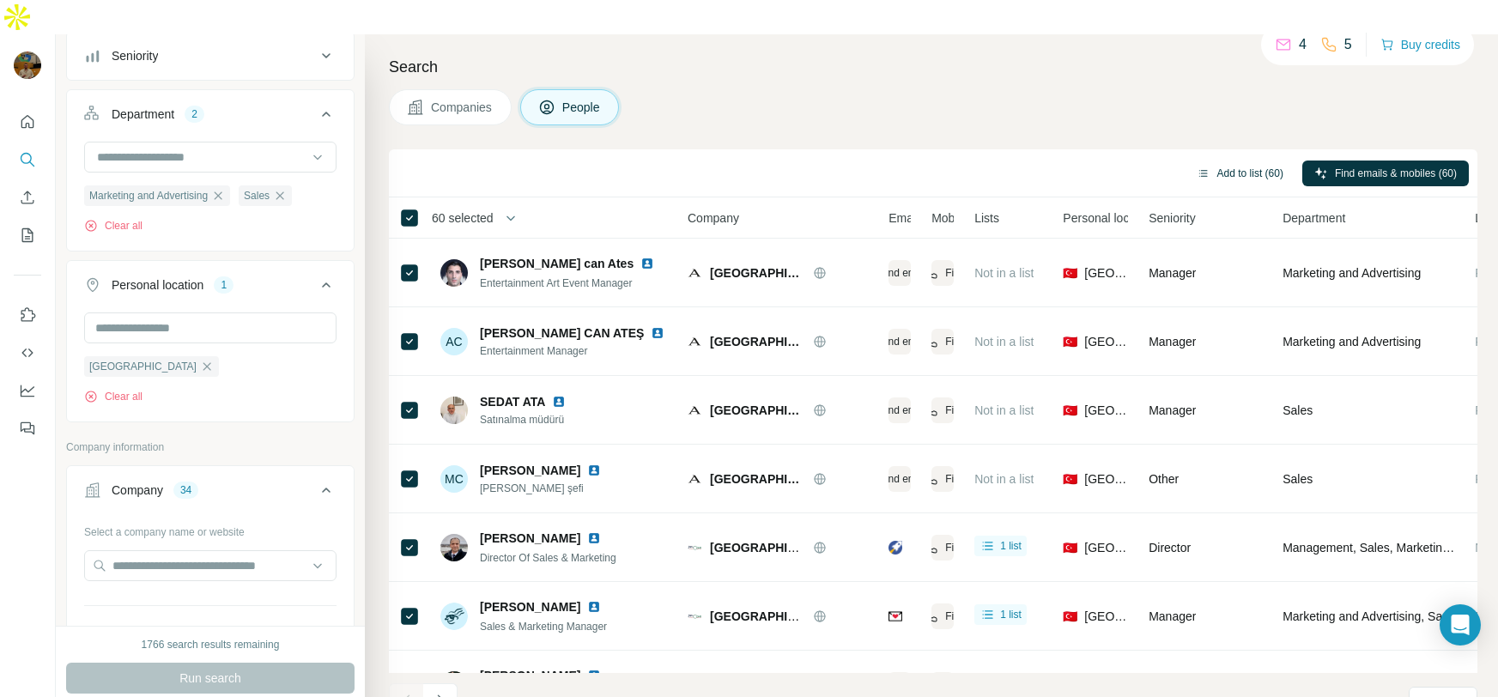
click at [1239, 161] on button "Add to list (60)" at bounding box center [1240, 174] width 111 height 26
click at [1241, 161] on button "Add to list (60)" at bounding box center [1240, 174] width 111 height 26
click at [1240, 161] on button "Add to list (60)" at bounding box center [1240, 174] width 111 height 26
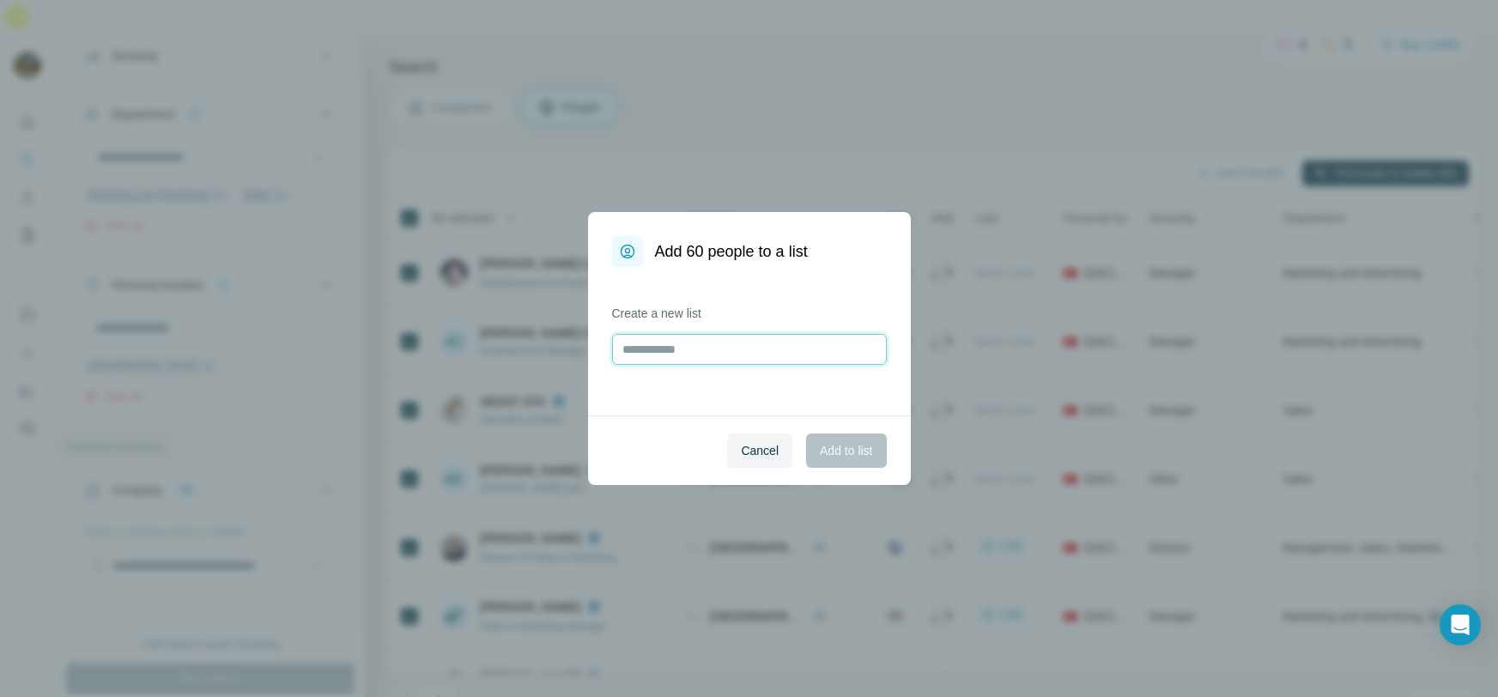
click at [719, 344] on input "text" at bounding box center [749, 349] width 275 height 31
type input "**********"
click at [866, 459] on span "Add to list" at bounding box center [846, 450] width 52 height 17
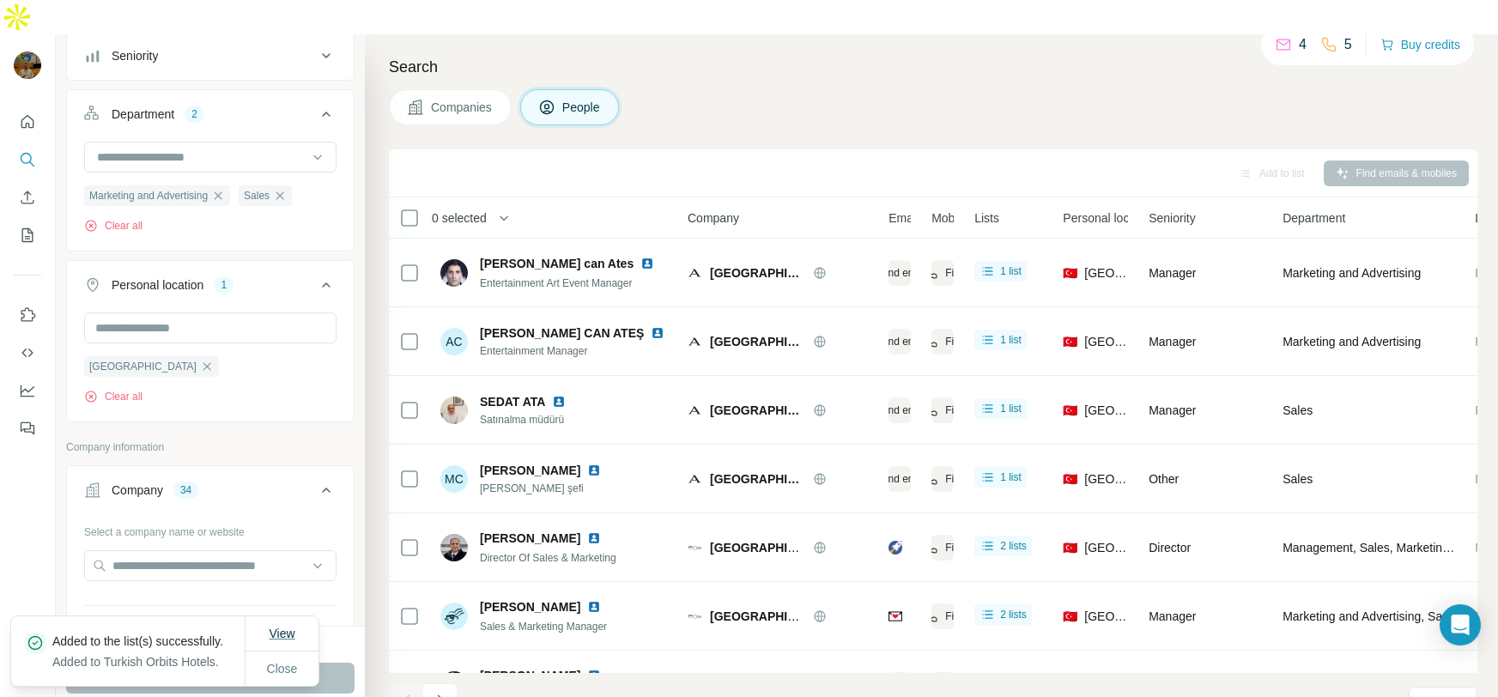
click at [289, 627] on span "View" at bounding box center [282, 634] width 26 height 14
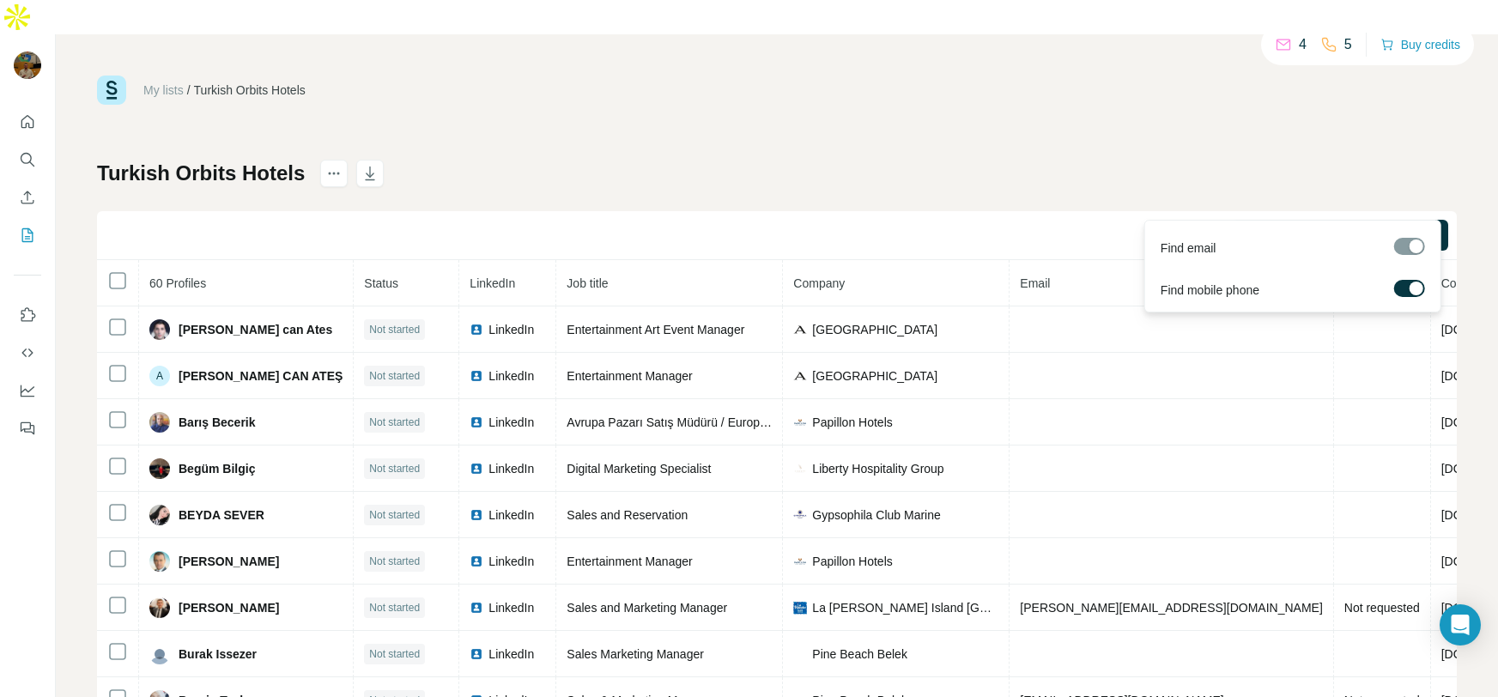
click at [1414, 285] on div at bounding box center [1417, 289] width 14 height 14
click at [1341, 227] on span "Find all emails (60)" at bounding box center [1379, 235] width 101 height 17
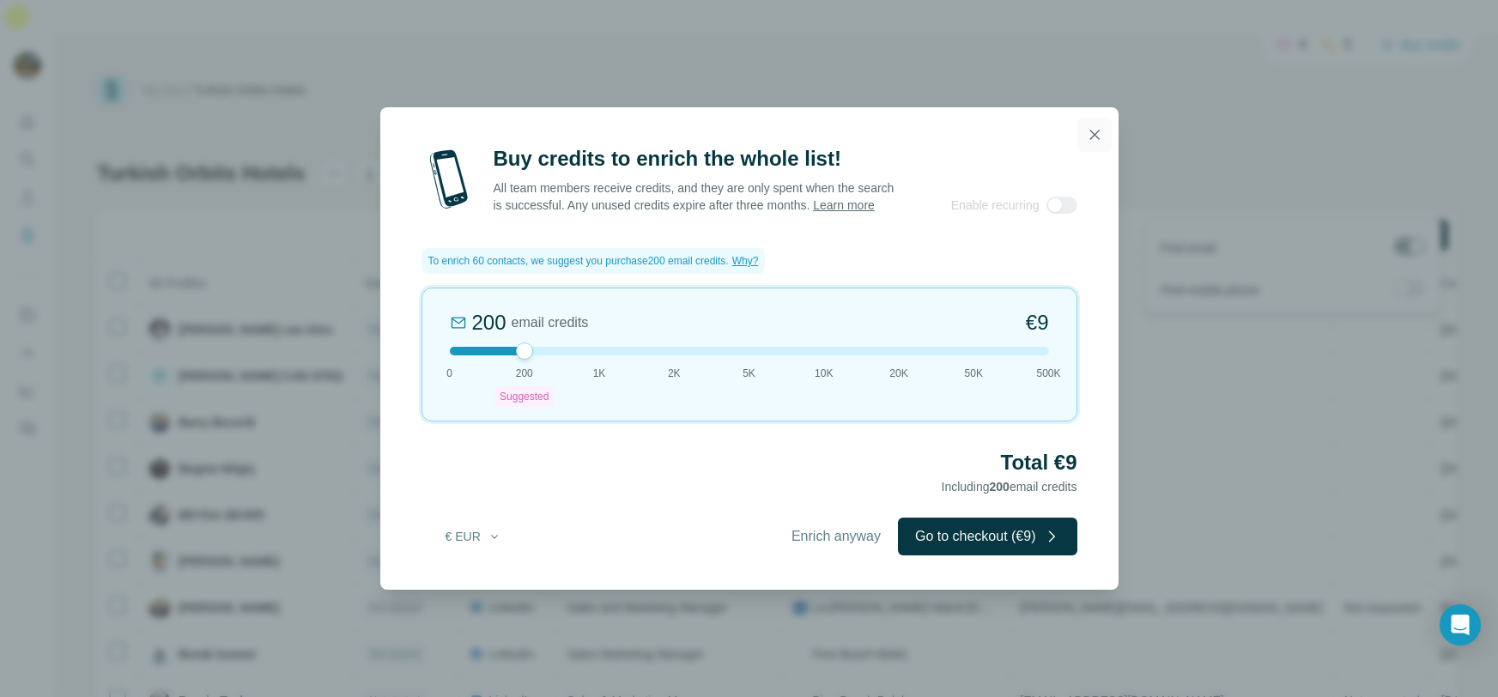
click at [1092, 130] on icon "button" at bounding box center [1094, 134] width 9 height 9
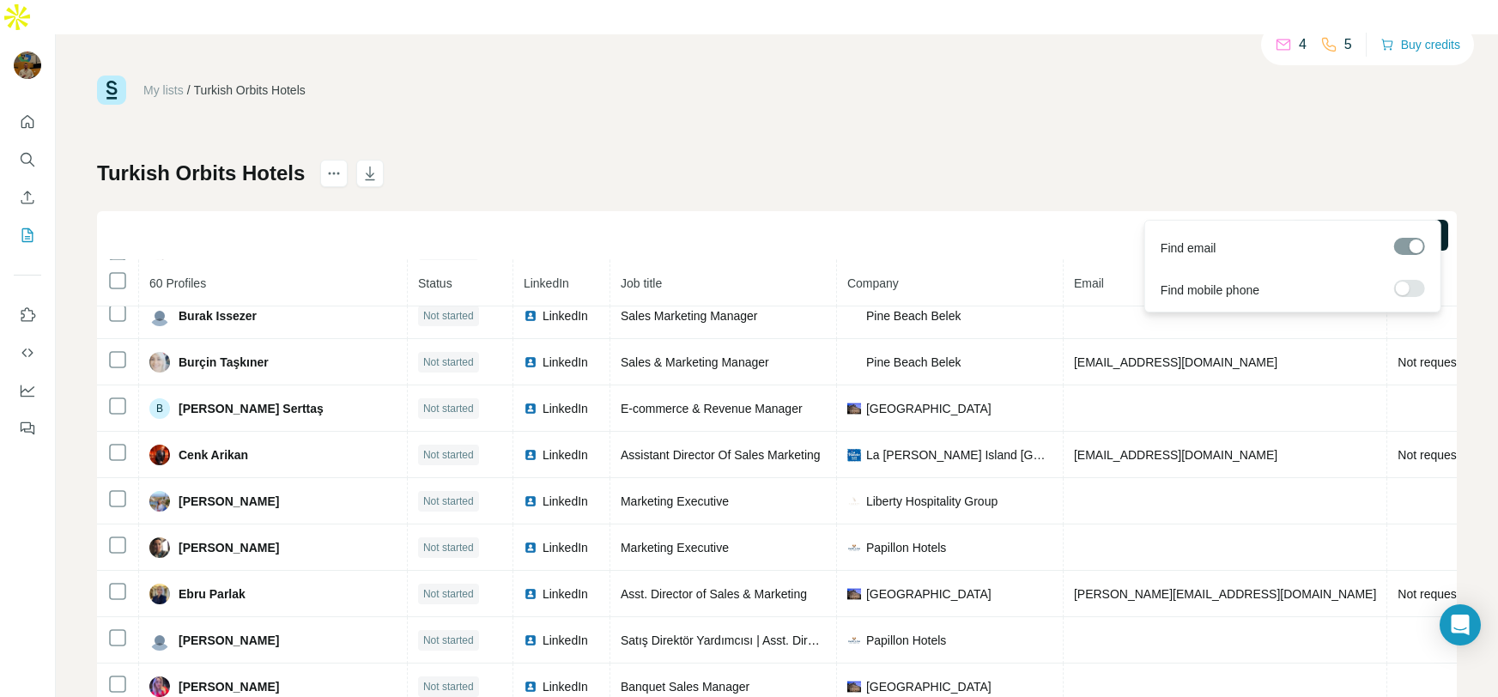
scroll to position [337, 0]
click at [563, 160] on div "Turkish Orbits Hotels Find all emails (60) 60 Profiles Status LinkedIn Job titl…" at bounding box center [777, 437] width 1360 height 554
click at [1160, 160] on div "Turkish Orbits Hotels Find all emails (60) 60 Profiles Status LinkedIn Job titl…" at bounding box center [777, 437] width 1360 height 554
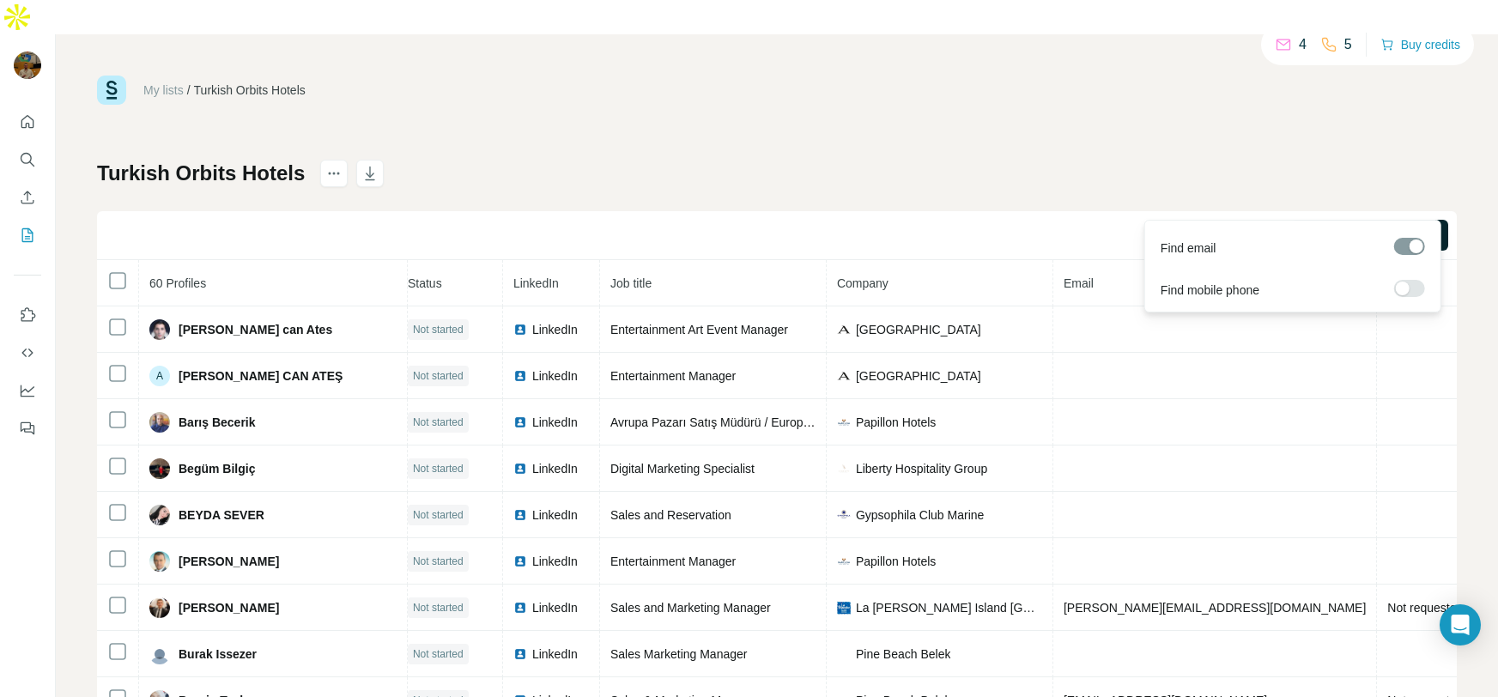
scroll to position [0, 11]
click at [617, 34] on div "My lists / Turkish Orbits Hotels 4 5 Buy credits Turkish Orbits Hotels Find all…" at bounding box center [777, 382] width 1443 height 697
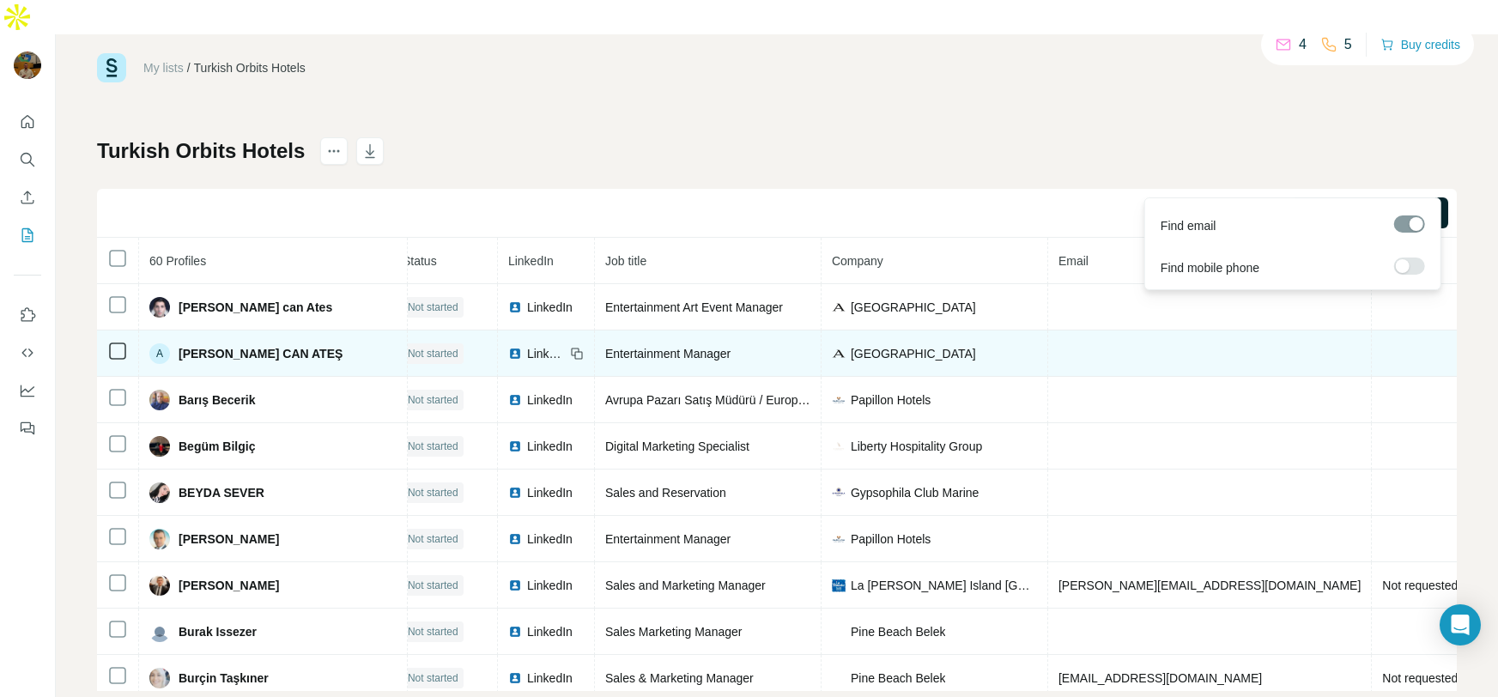
scroll to position [0, 0]
